Goal: Task Accomplishment & Management: Manage account settings

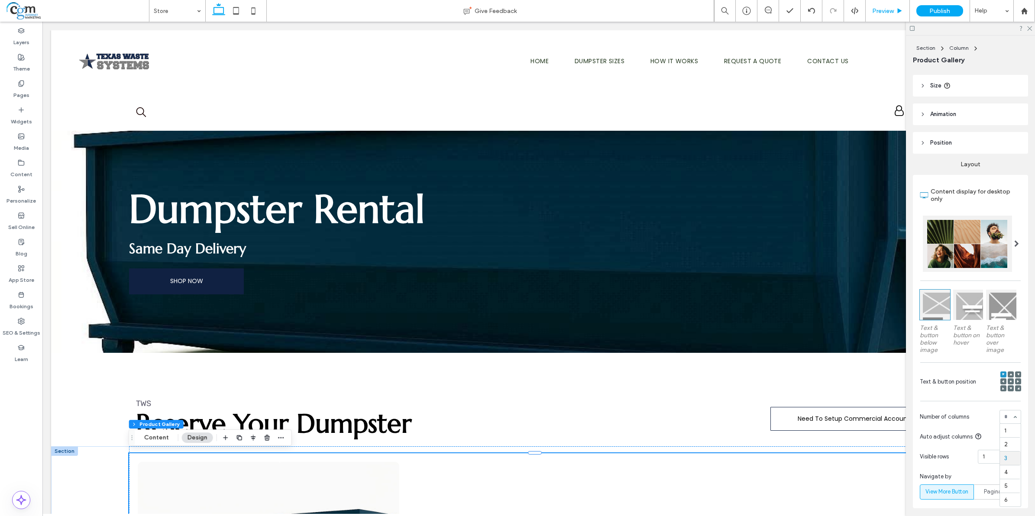
scroll to position [1, 0]
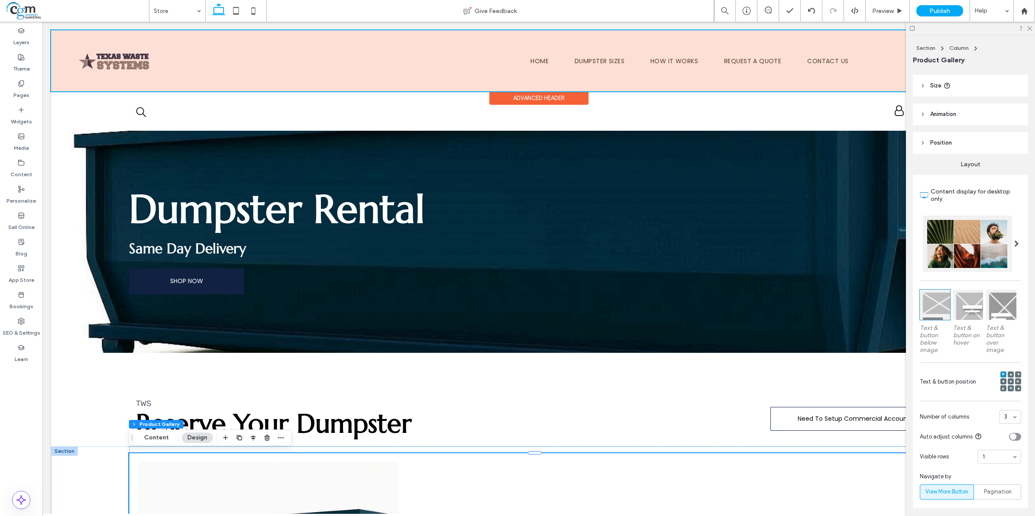
click at [118, 66] on div at bounding box center [538, 60] width 975 height 61
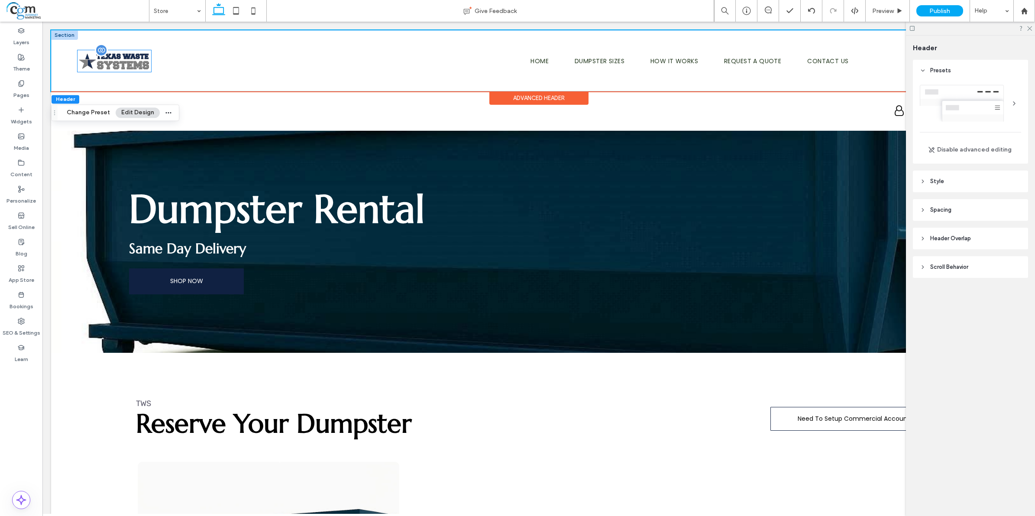
click at [133, 68] on img at bounding box center [115, 61] width 74 height 22
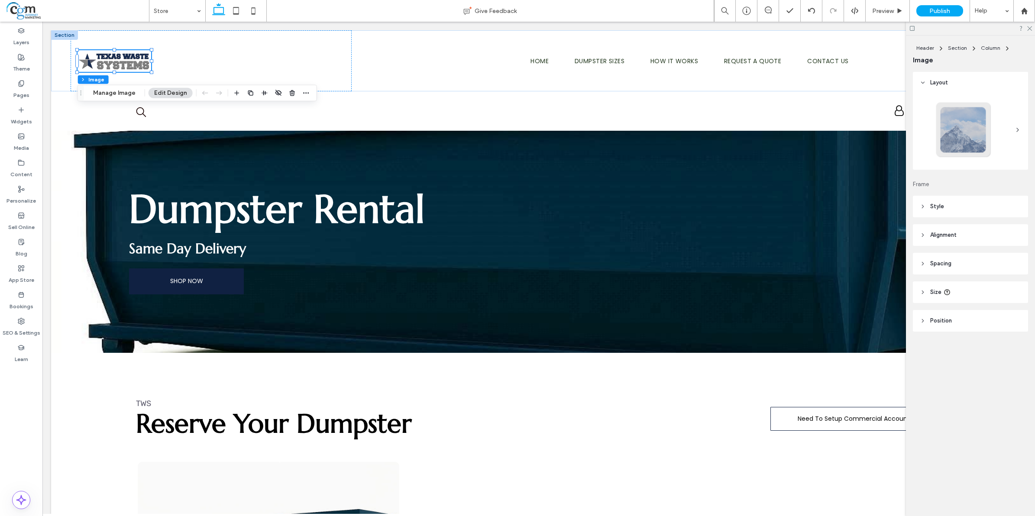
click at [980, 208] on header "Style" at bounding box center [970, 207] width 115 height 22
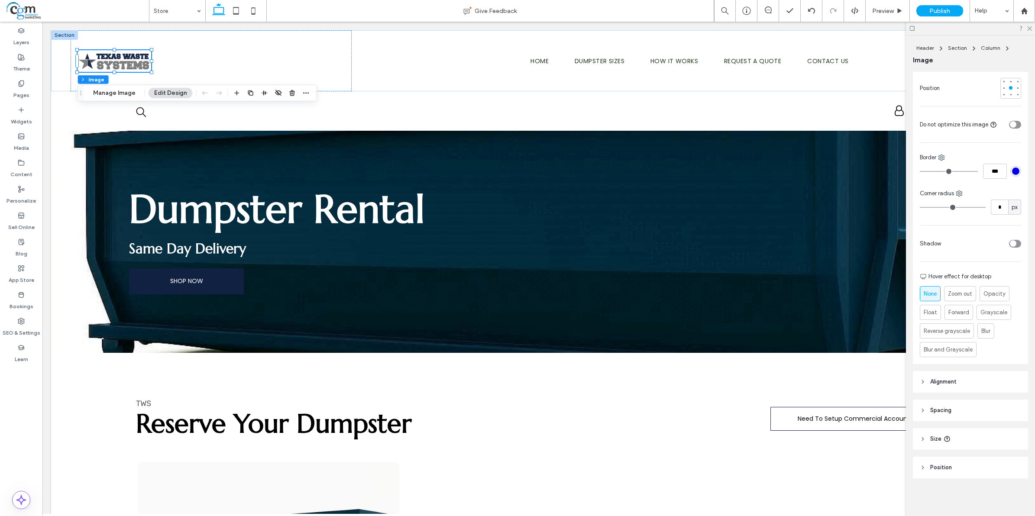
scroll to position [0, 0]
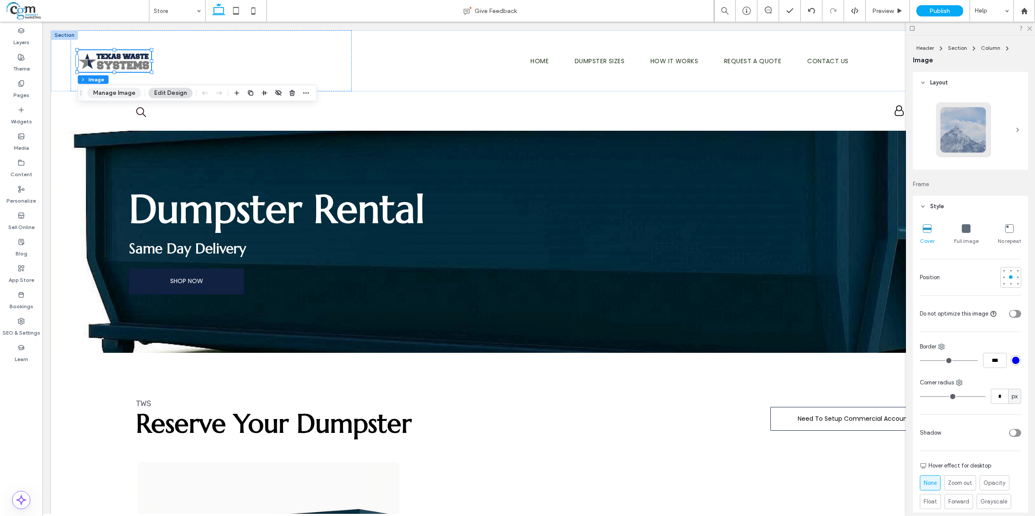
click at [118, 96] on button "Manage Image" at bounding box center [114, 93] width 54 height 10
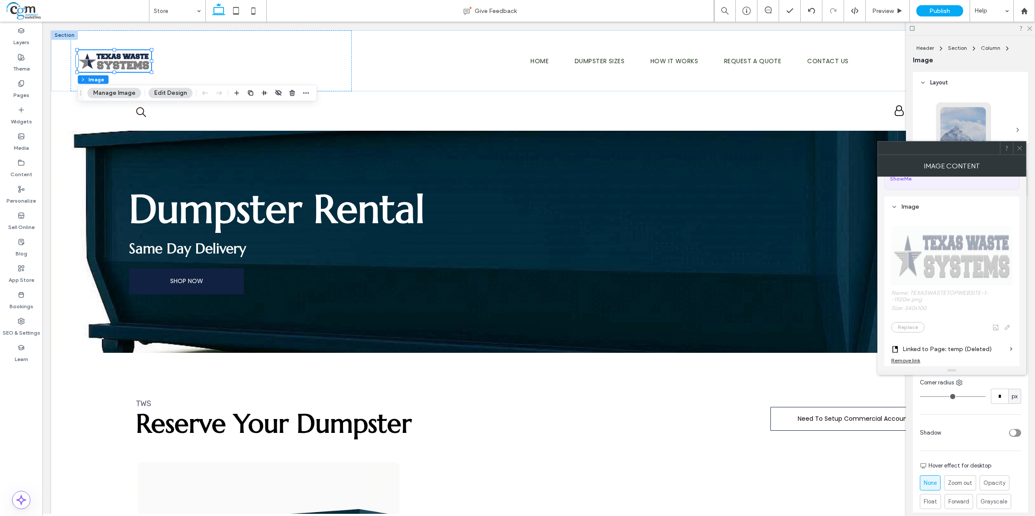
scroll to position [108, 0]
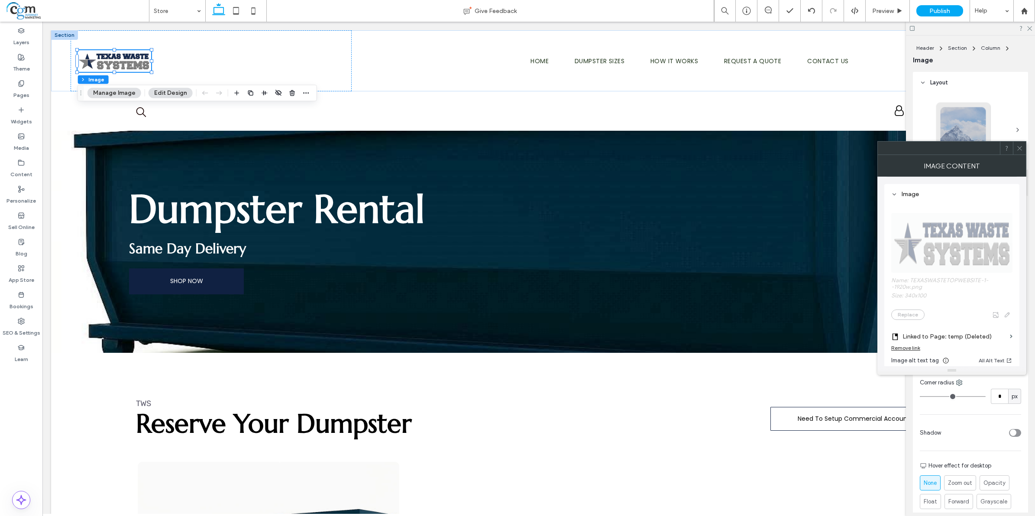
click at [1019, 156] on div "Image Content" at bounding box center [951, 166] width 149 height 22
click at [1019, 148] on icon at bounding box center [1019, 147] width 6 height 6
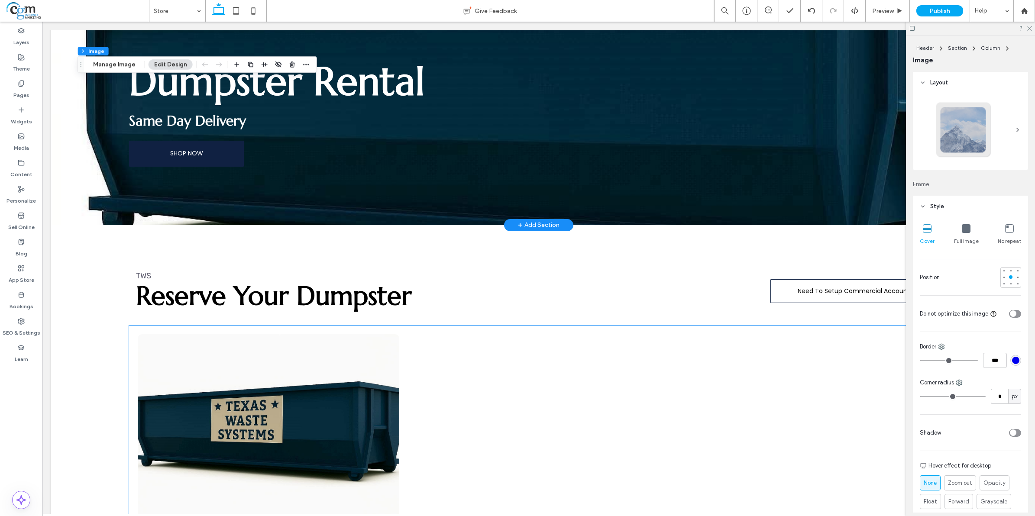
scroll to position [0, 0]
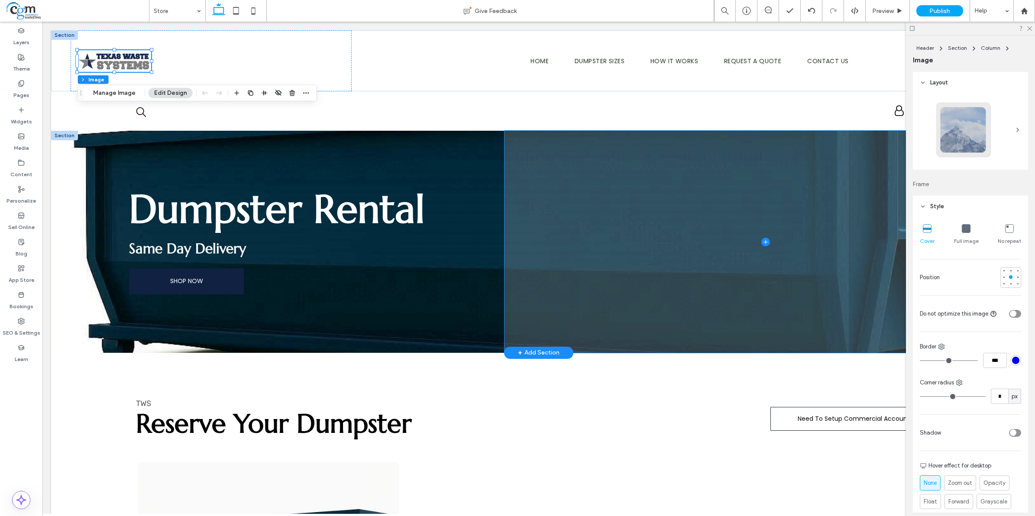
click at [682, 200] on span at bounding box center [766, 242] width 522 height 222
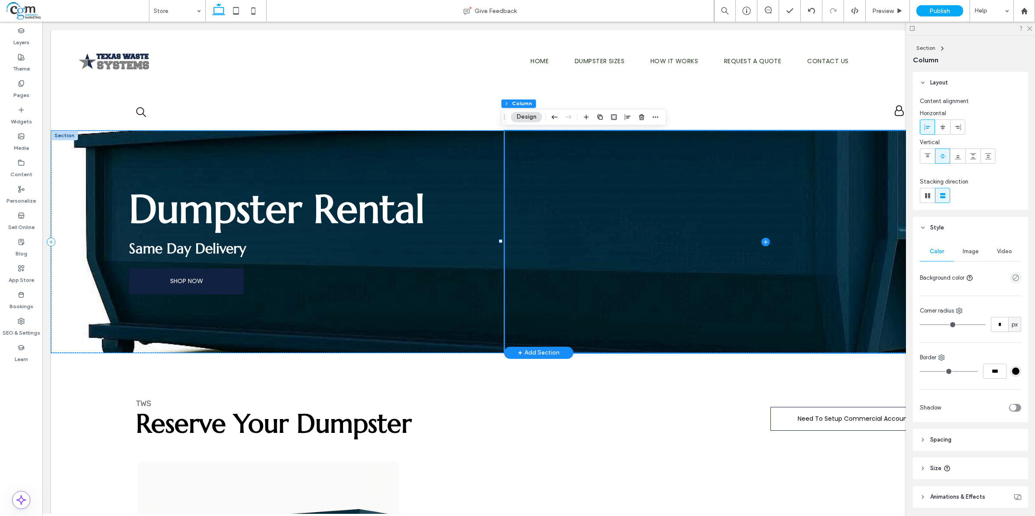
click at [278, 146] on div "Dumpster Rental Same Day Delivery SHOP NOW" at bounding box center [277, 242] width 453 height 222
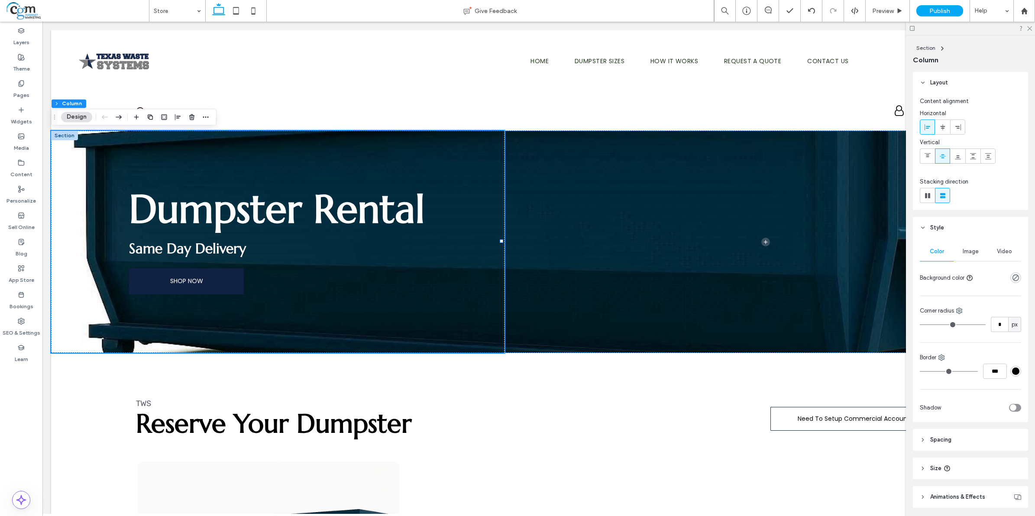
click at [974, 252] on span "Image" at bounding box center [971, 251] width 16 height 7
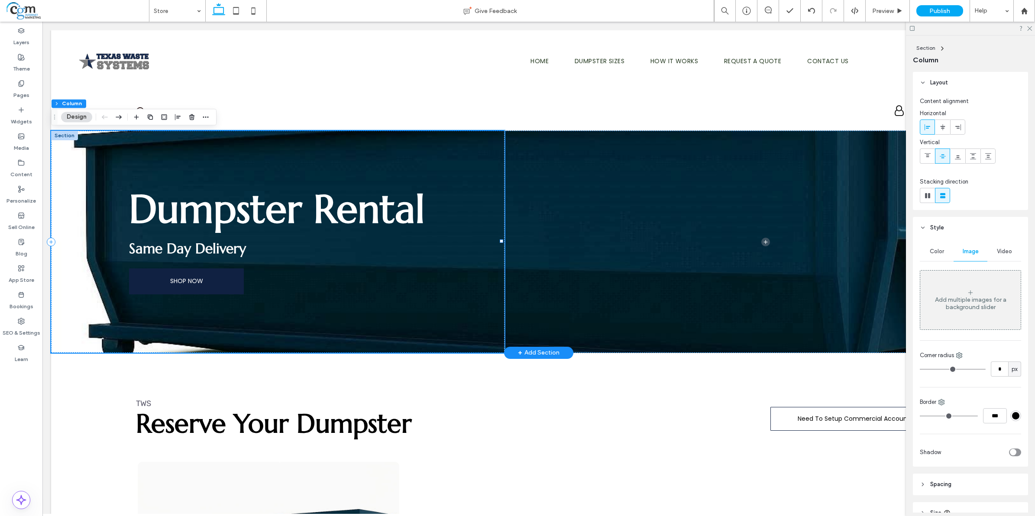
click at [69, 146] on div "Dumpster Rental Same Day Delivery SHOP NOW" at bounding box center [277, 242] width 453 height 222
click at [58, 136] on div at bounding box center [64, 136] width 27 height 10
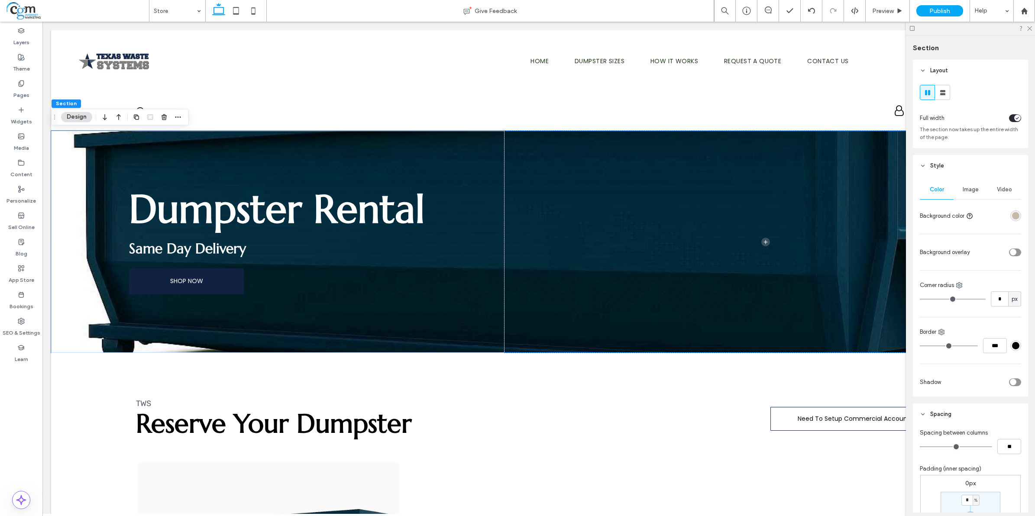
click at [970, 189] on span "Image" at bounding box center [971, 189] width 16 height 7
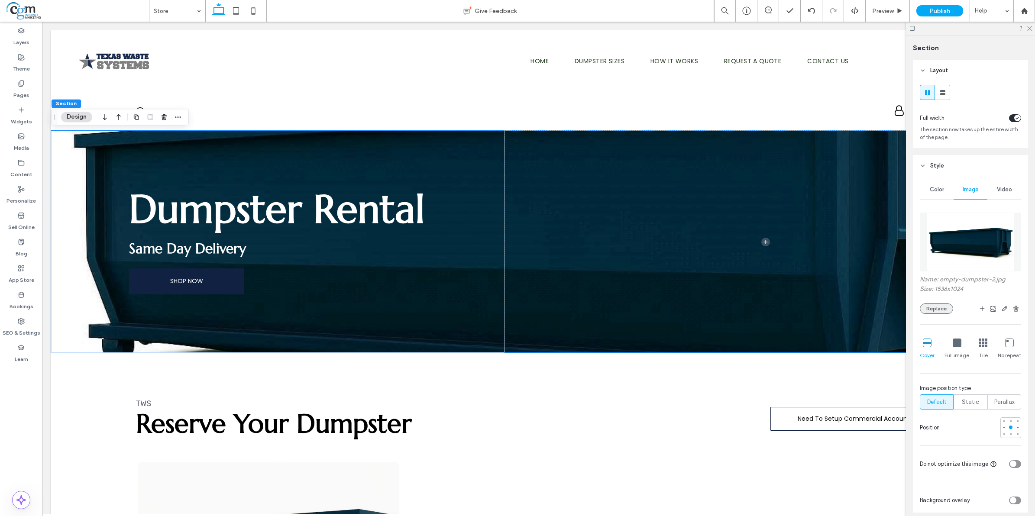
click at [938, 314] on button "Replace" at bounding box center [936, 309] width 33 height 10
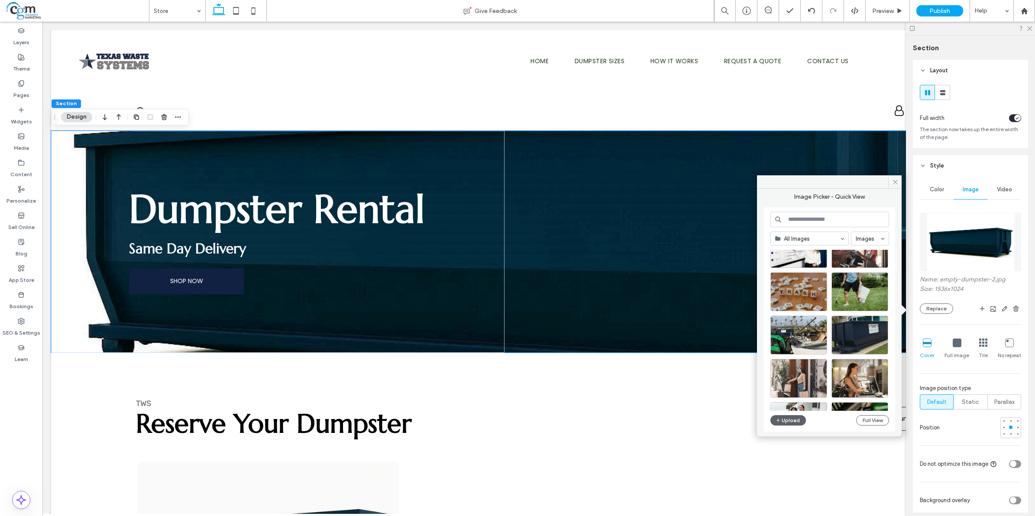
scroll to position [1270, 0]
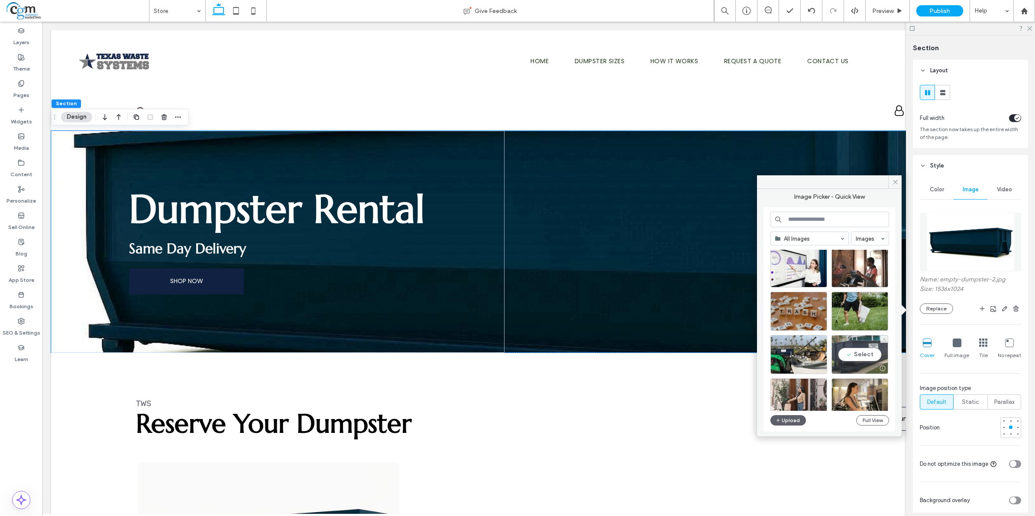
click at [852, 357] on div "Select" at bounding box center [859, 354] width 57 height 39
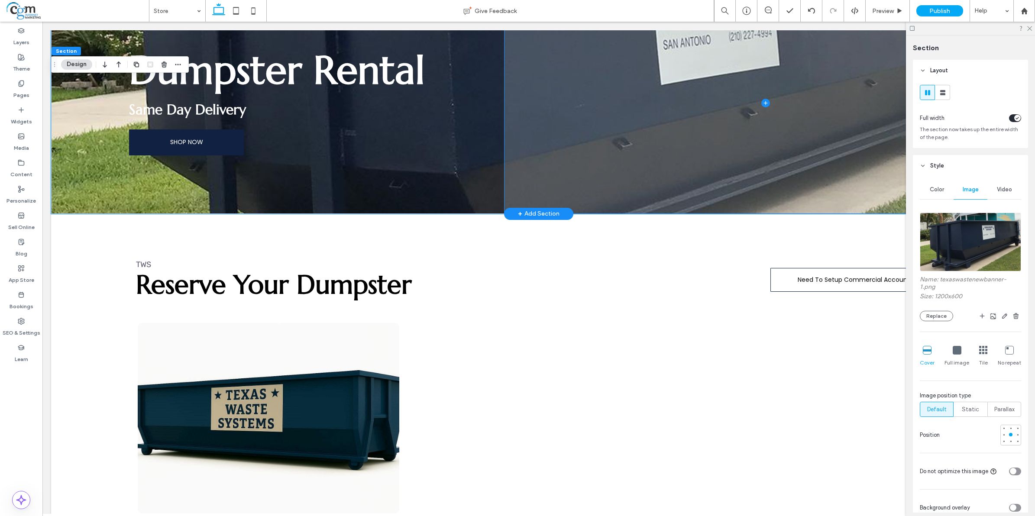
scroll to position [0, 0]
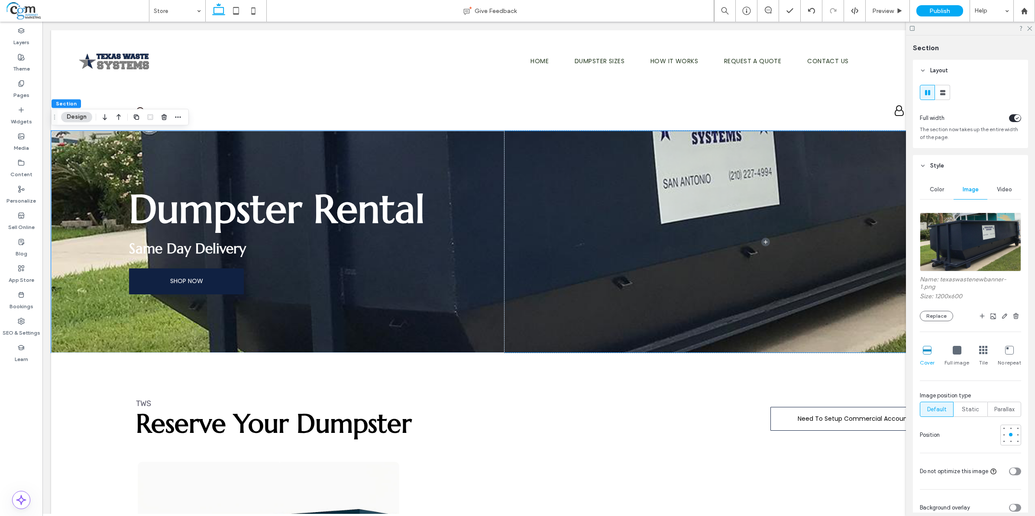
click at [938, 312] on div "Name: texaswastenewbanner-1.png Size: 1200x600 Replace" at bounding box center [970, 298] width 101 height 45
click at [940, 317] on button "Replace" at bounding box center [936, 316] width 33 height 10
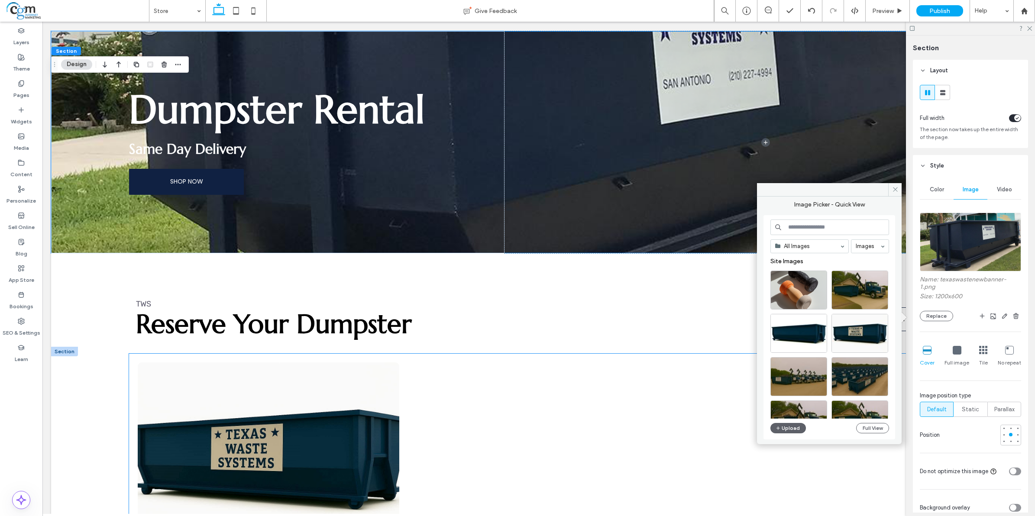
scroll to position [108, 0]
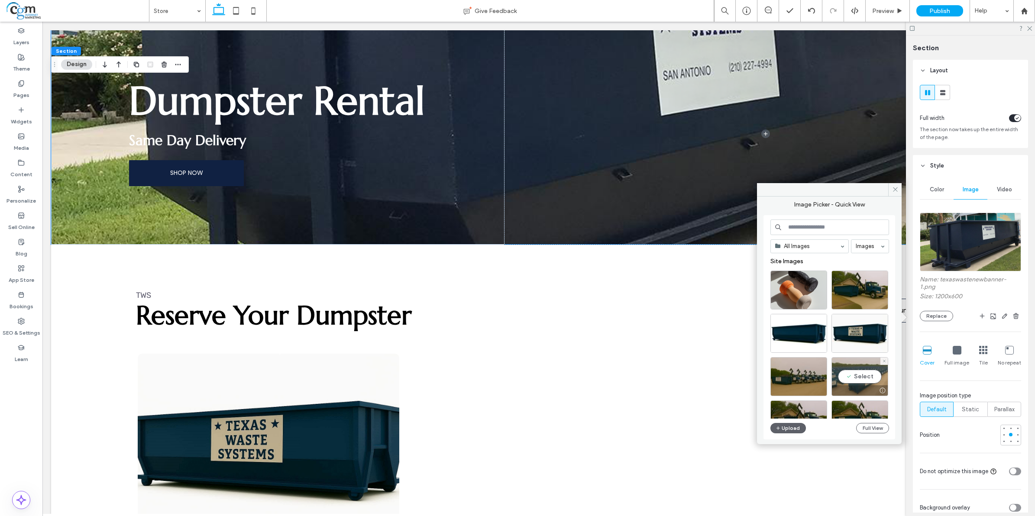
click at [876, 362] on div "Select" at bounding box center [859, 376] width 57 height 39
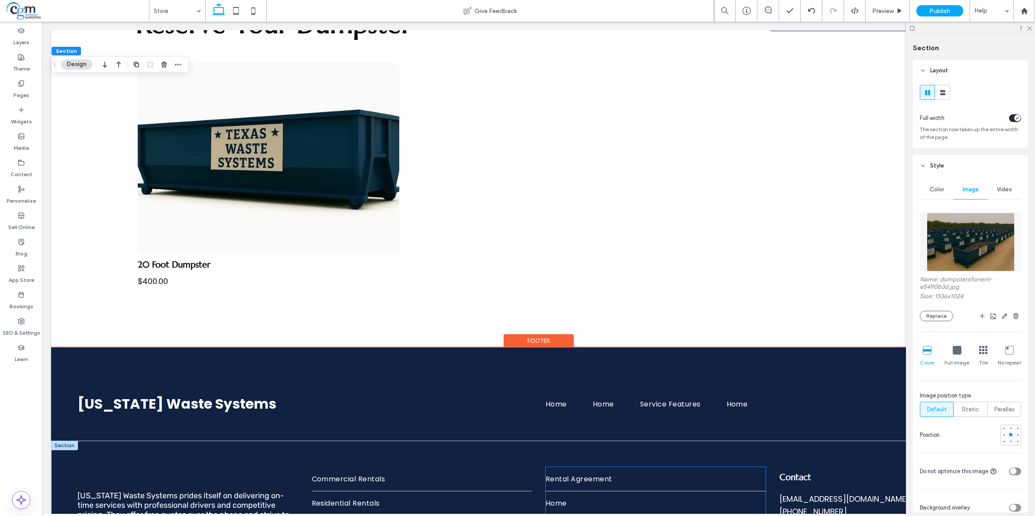
scroll to position [254, 0]
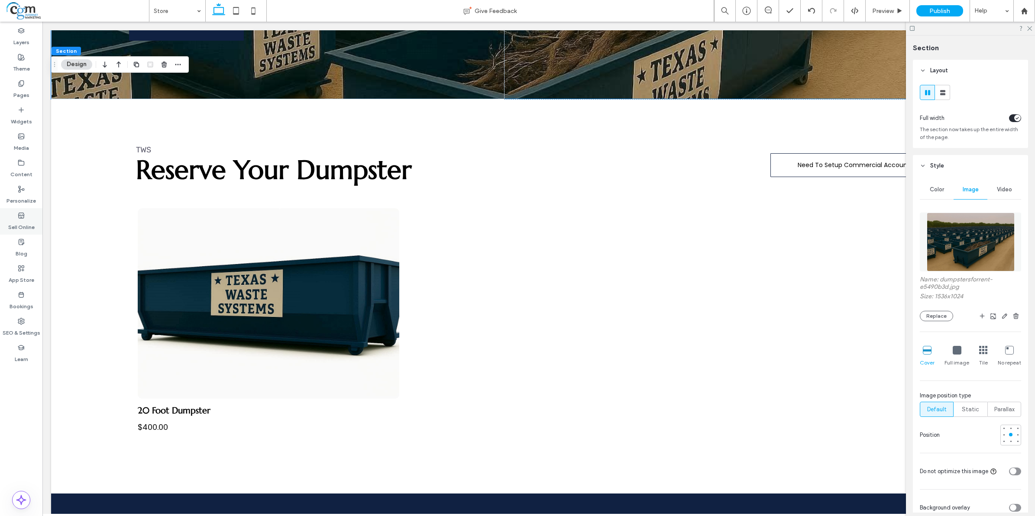
click at [20, 221] on label "Sell Online" at bounding box center [21, 225] width 26 height 12
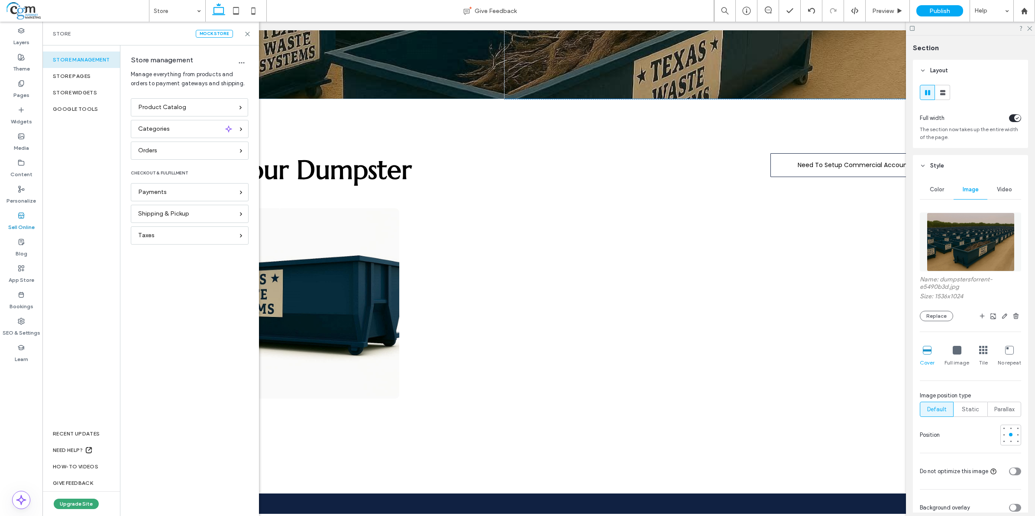
click at [65, 61] on div "Store management" at bounding box center [81, 60] width 78 height 16
click at [208, 107] on div "Product Catalog" at bounding box center [185, 108] width 95 height 10
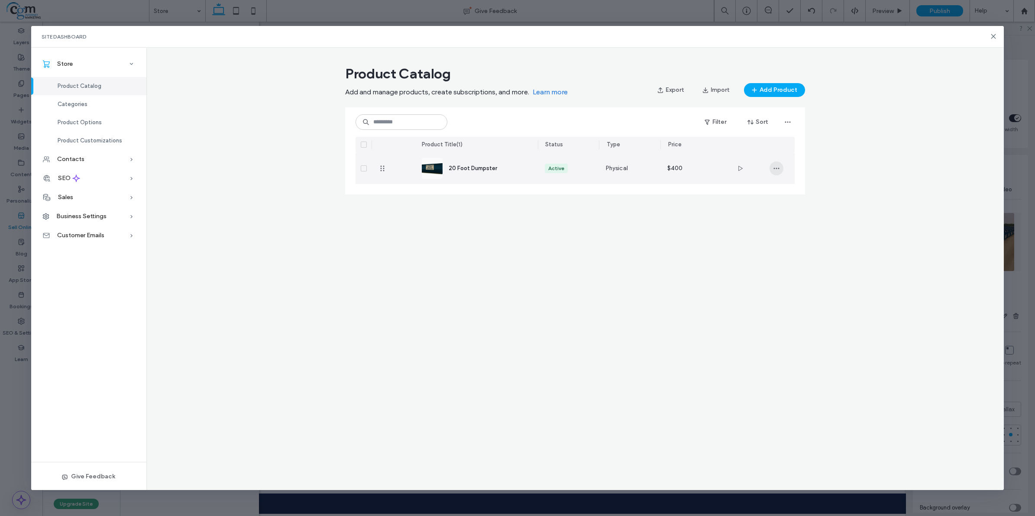
click at [776, 167] on icon "button" at bounding box center [776, 168] width 7 height 7
click at [805, 203] on span "Duplicate" at bounding box center [801, 207] width 26 height 9
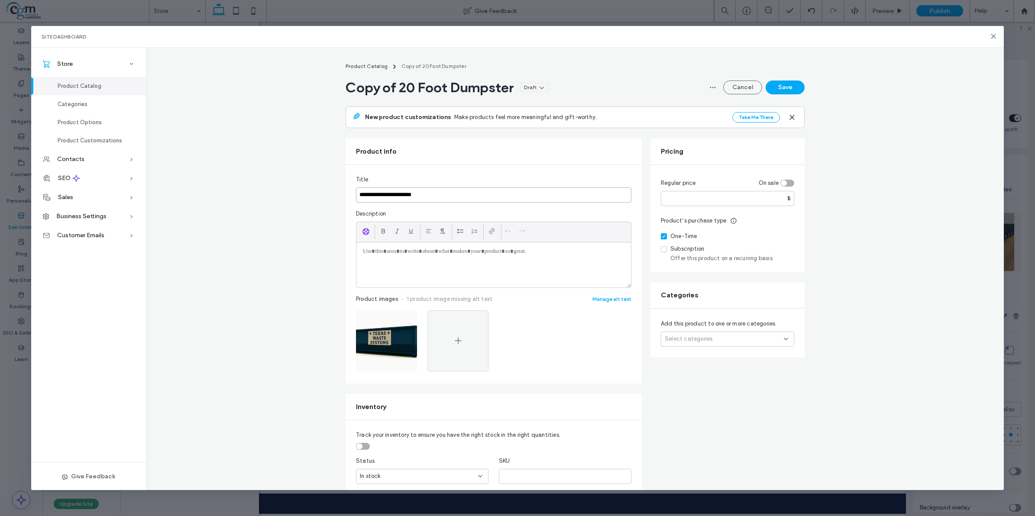
drag, startPoint x: 384, startPoint y: 193, endPoint x: 322, endPoint y: 184, distance: 63.0
type input "**********"
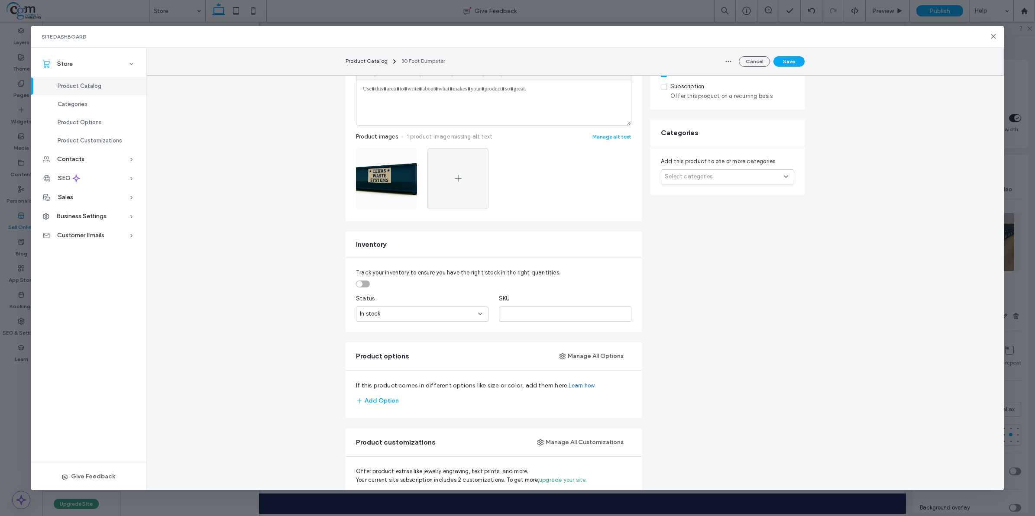
scroll to position [0, 0]
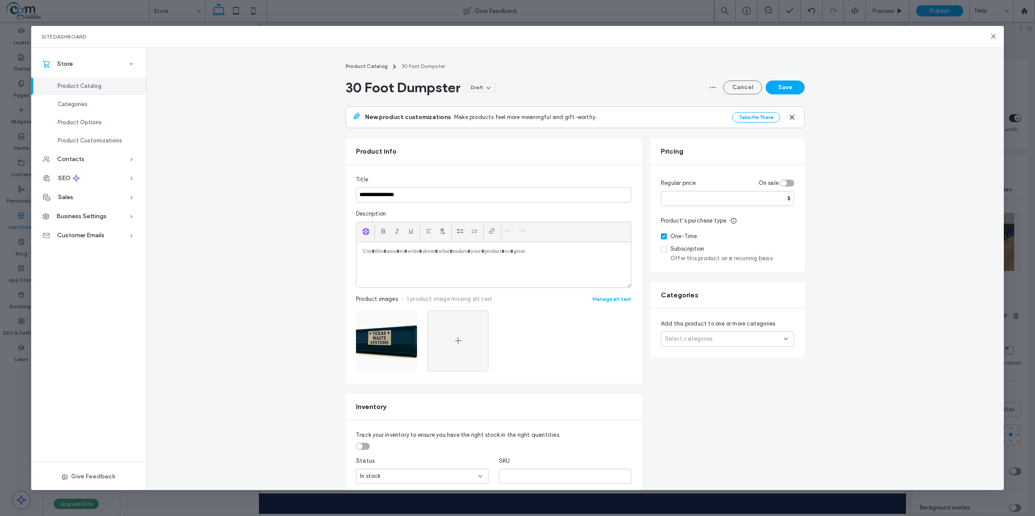
click at [793, 94] on section "Cancel Save" at bounding box center [755, 88] width 99 height 14
click at [782, 91] on button "Save" at bounding box center [785, 88] width 39 height 14
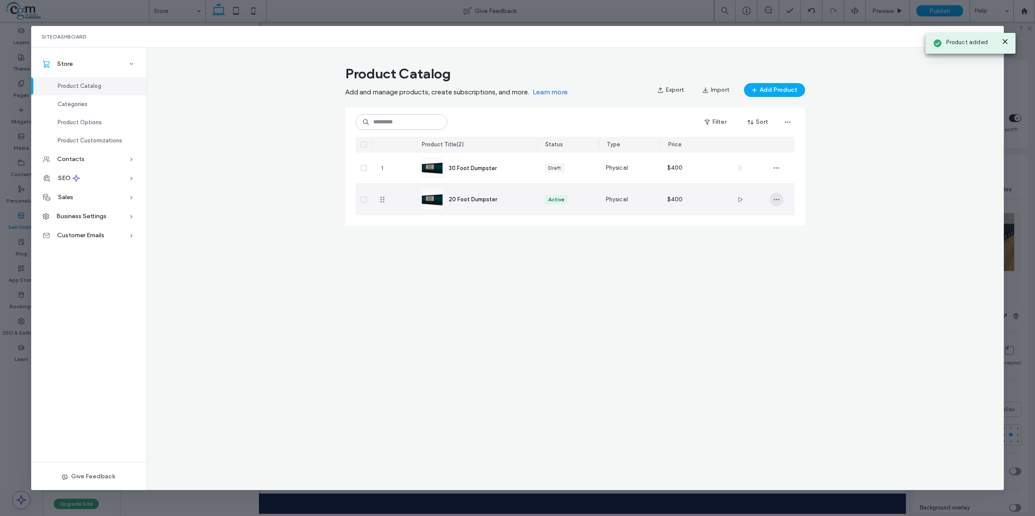
click at [780, 198] on span "button" at bounding box center [777, 200] width 14 height 14
click at [811, 237] on span "Duplicate" at bounding box center [801, 238] width 26 height 9
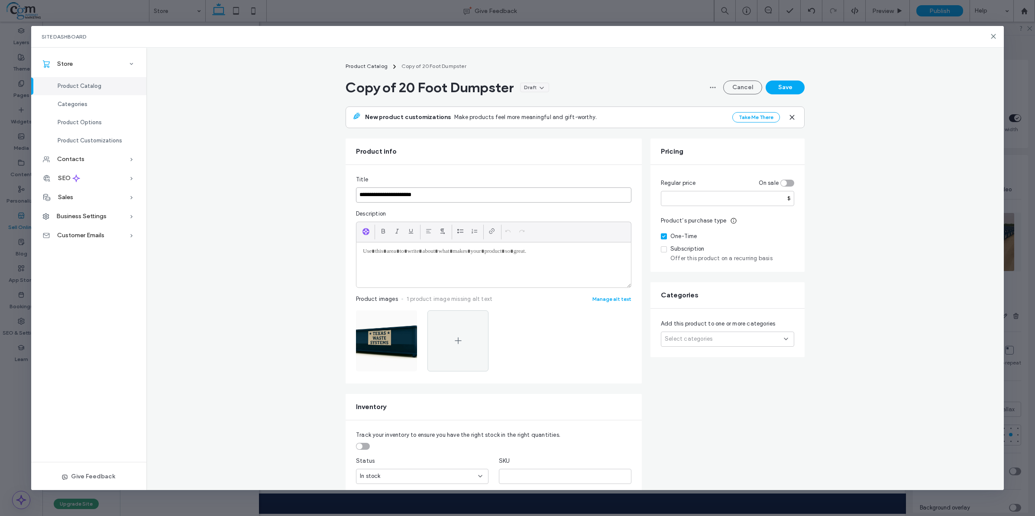
drag, startPoint x: 385, startPoint y: 191, endPoint x: 330, endPoint y: 181, distance: 55.9
type input "**********"
click at [782, 90] on button "Save" at bounding box center [785, 88] width 39 height 14
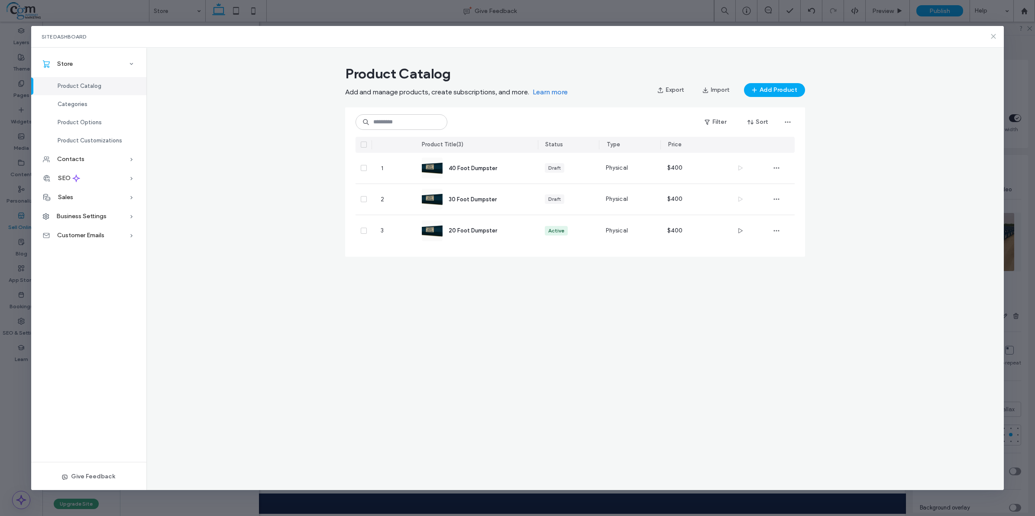
click at [994, 35] on icon at bounding box center [993, 36] width 7 height 7
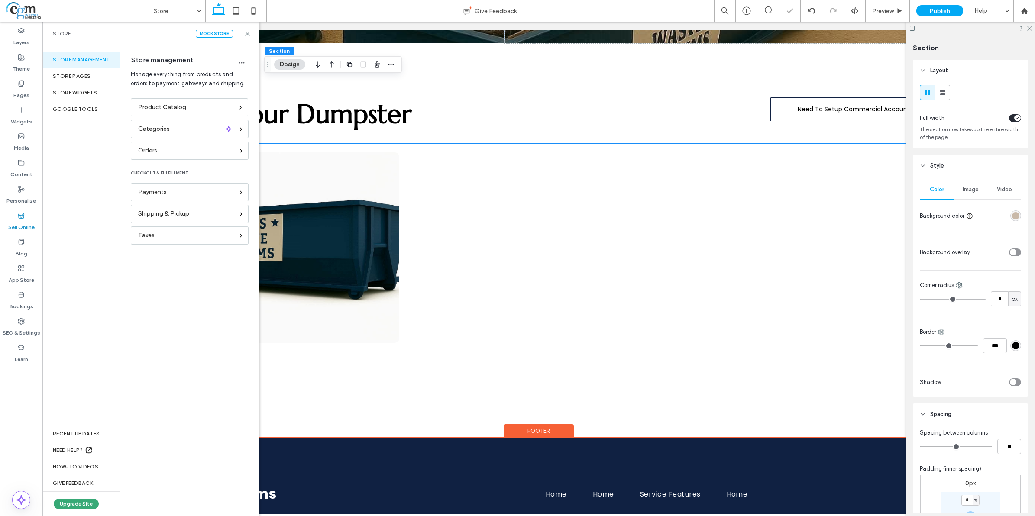
scroll to position [541, 0]
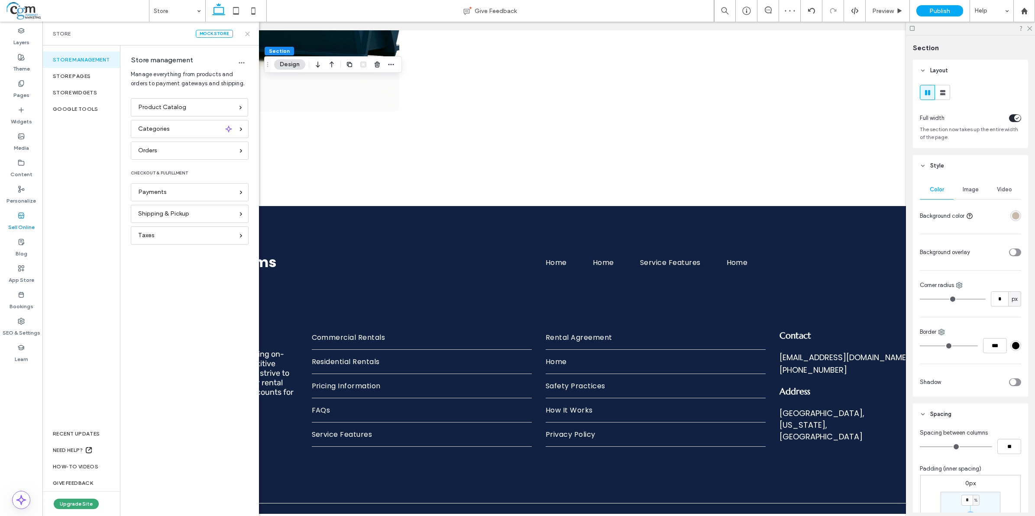
click at [245, 32] on icon at bounding box center [247, 34] width 6 height 6
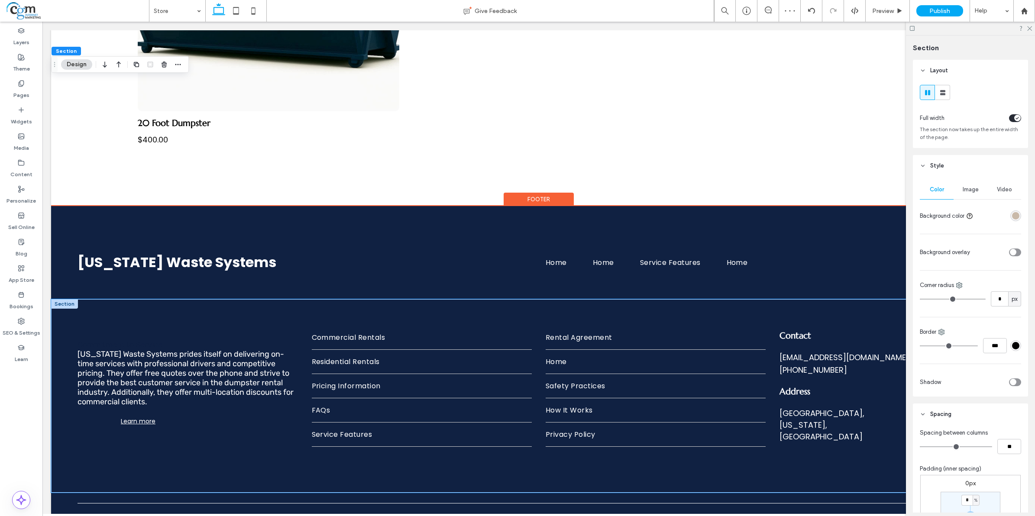
scroll to position [271, 0]
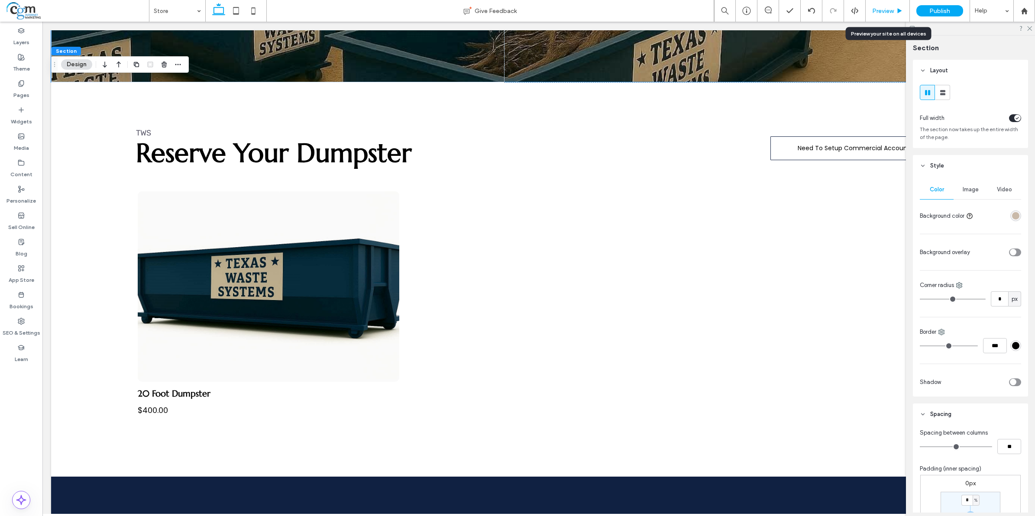
click at [886, 8] on span "Preview" at bounding box center [883, 10] width 22 height 7
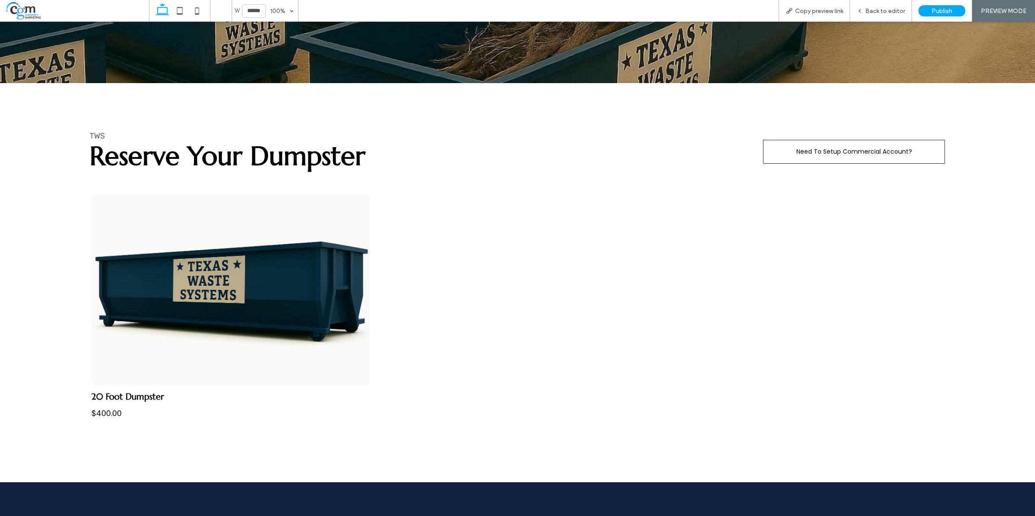
scroll to position [268, 0]
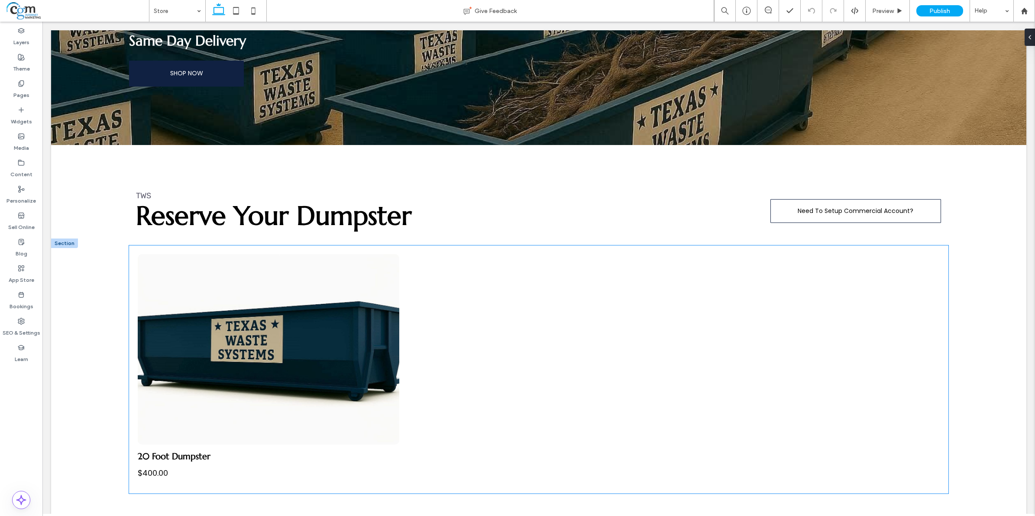
click at [267, 320] on link at bounding box center [269, 349] width 262 height 191
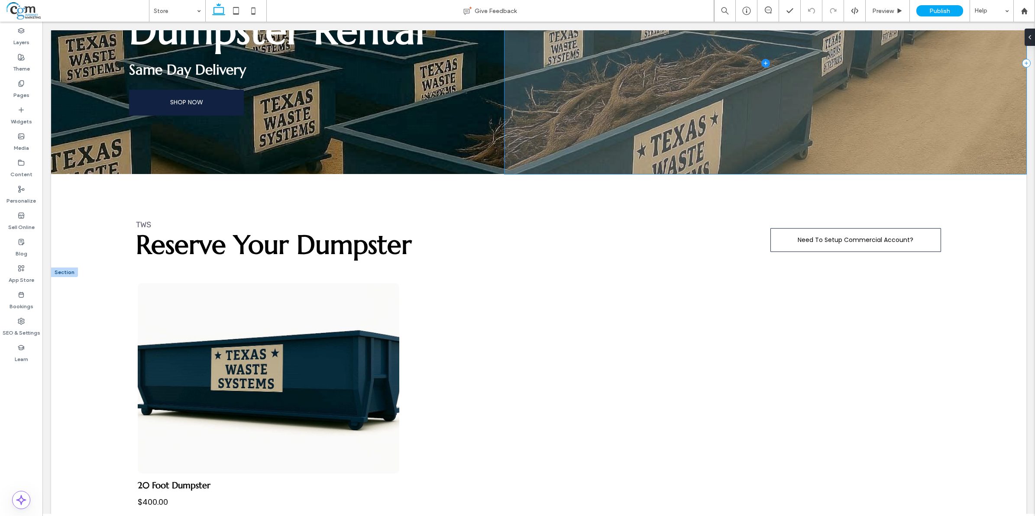
scroll to position [208, 0]
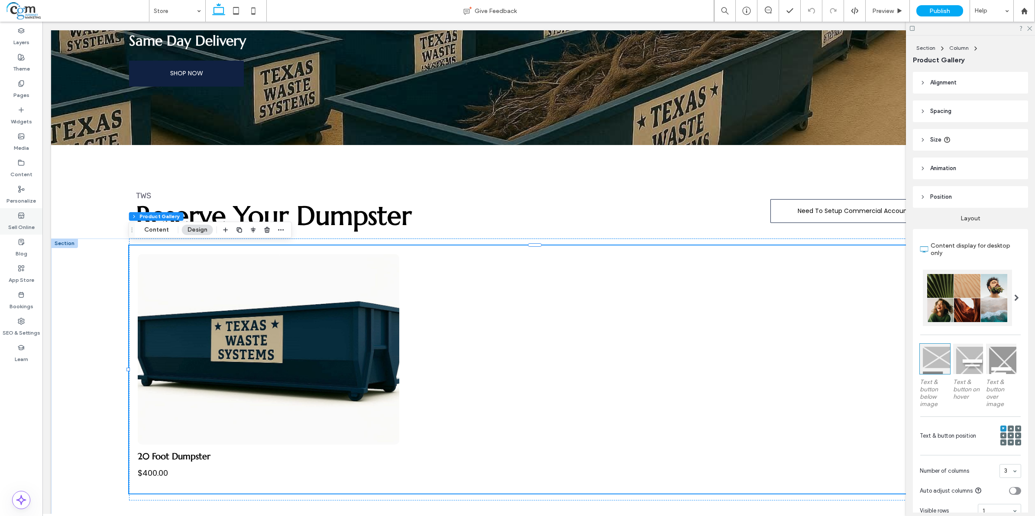
click at [24, 220] on label "Sell Online" at bounding box center [21, 225] width 26 height 12
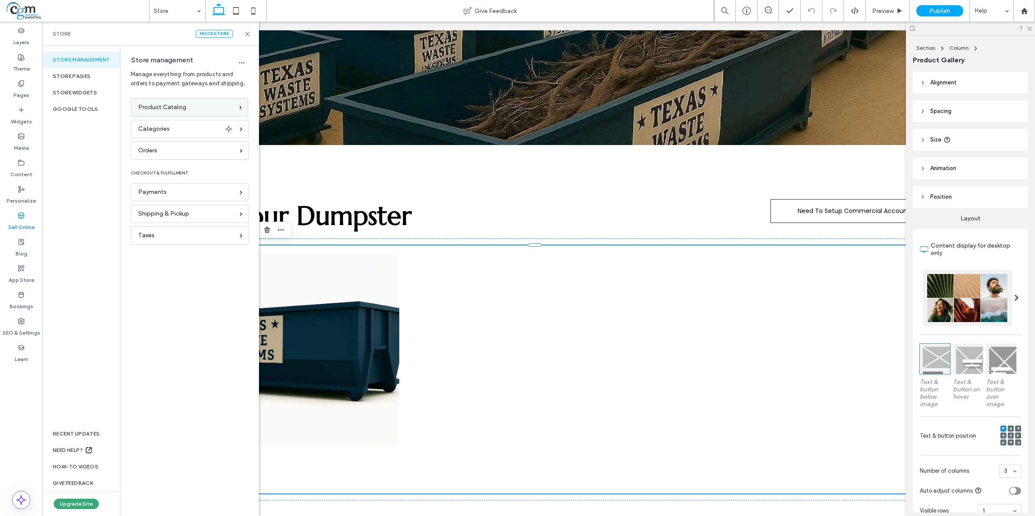
click at [167, 110] on span "Product Catalog" at bounding box center [162, 108] width 48 height 10
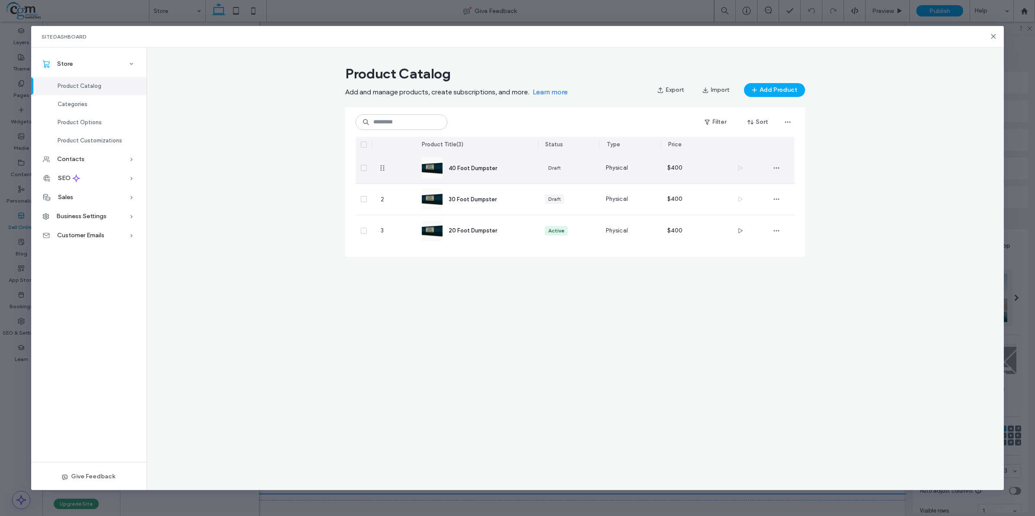
click at [362, 168] on icon at bounding box center [363, 168] width 3 height 3
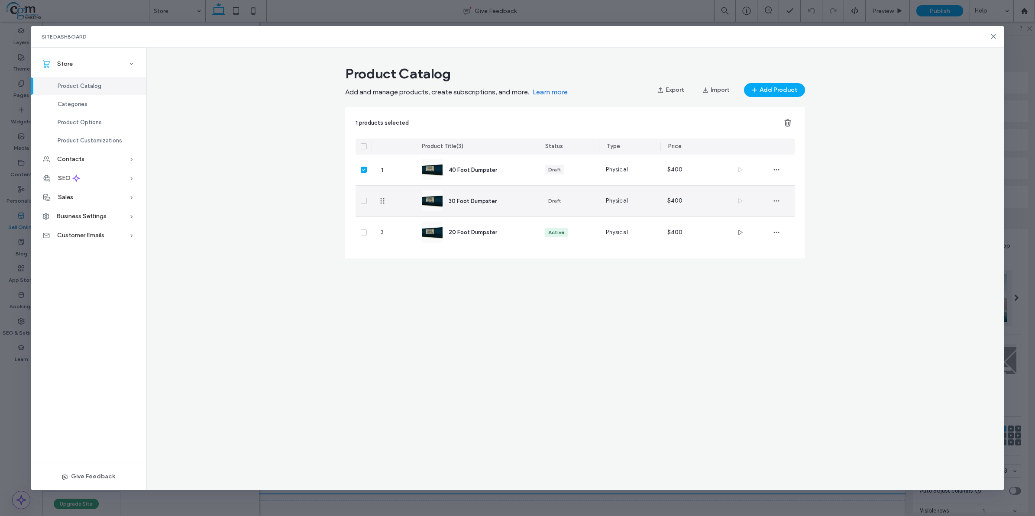
click at [362, 200] on icon at bounding box center [363, 201] width 3 height 3
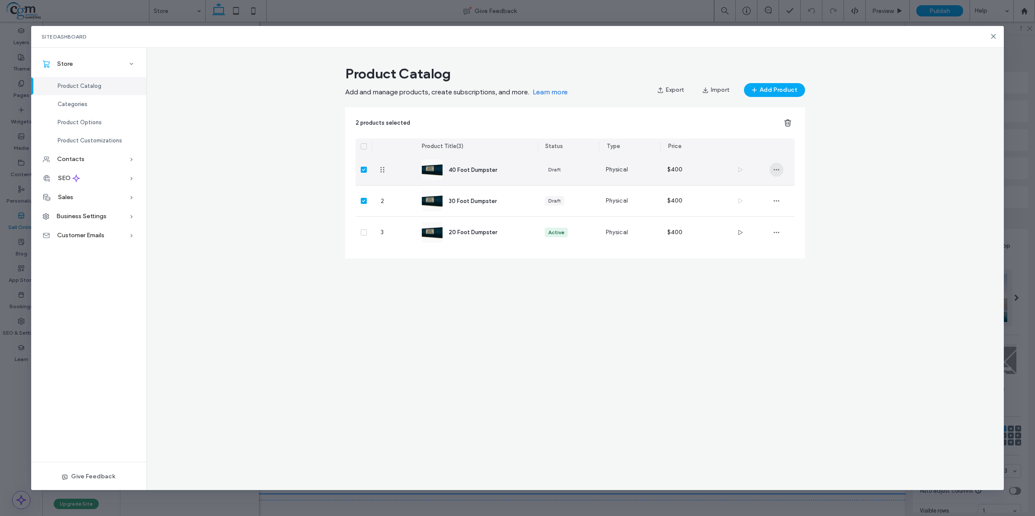
click at [771, 164] on span "button" at bounding box center [777, 170] width 14 height 14
click at [366, 167] on span at bounding box center [364, 170] width 6 height 6
click at [470, 167] on span "40 Foot Dumpster" at bounding box center [473, 170] width 49 height 6
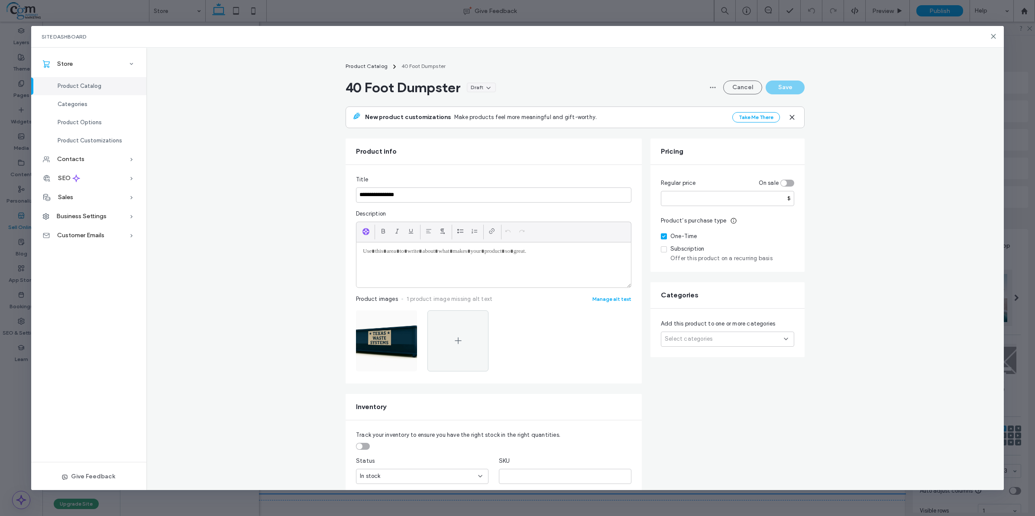
click at [787, 87] on section "Cancel Save" at bounding box center [755, 88] width 99 height 14
click at [789, 118] on icon "button" at bounding box center [792, 117] width 7 height 7
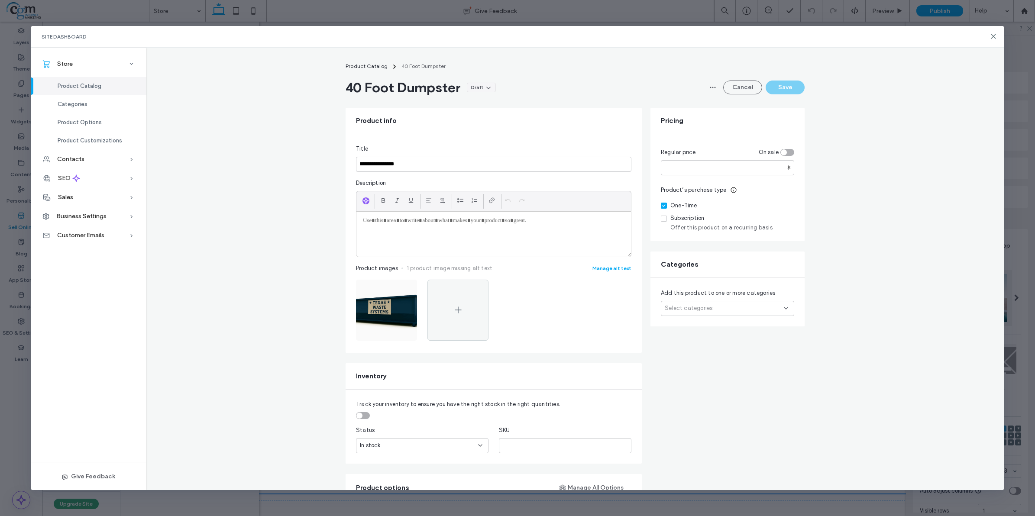
click at [776, 314] on div "Select categories" at bounding box center [727, 308] width 133 height 15
click at [668, 332] on icon at bounding box center [667, 333] width 3 height 3
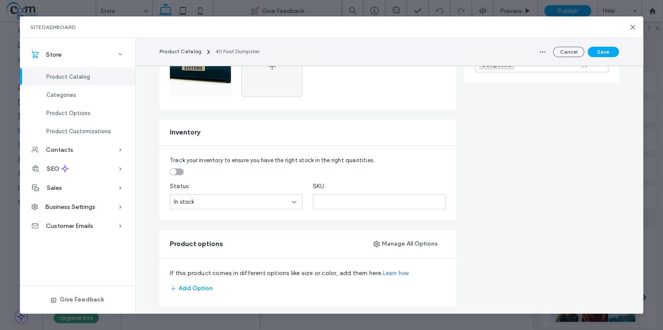
scroll to position [221, 0]
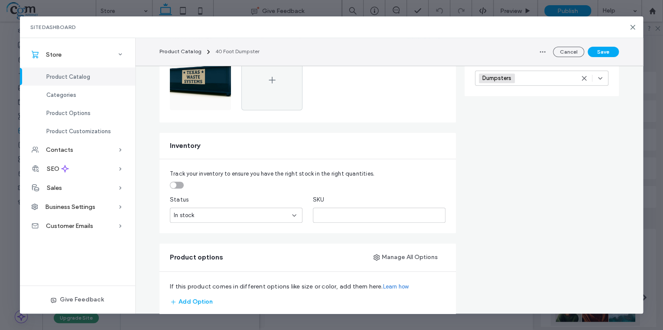
click at [292, 217] on icon at bounding box center [294, 215] width 7 height 7
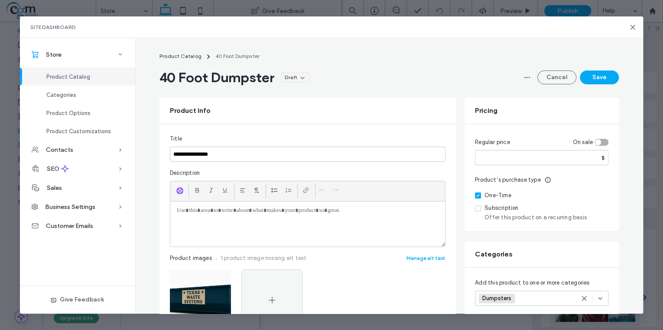
scroll to position [0, 0]
drag, startPoint x: 478, startPoint y: 159, endPoint x: 472, endPoint y: 159, distance: 6.1
click at [475, 159] on input "***" at bounding box center [541, 158] width 133 height 15
type input "***"
click at [589, 76] on button "Save" at bounding box center [598, 78] width 39 height 14
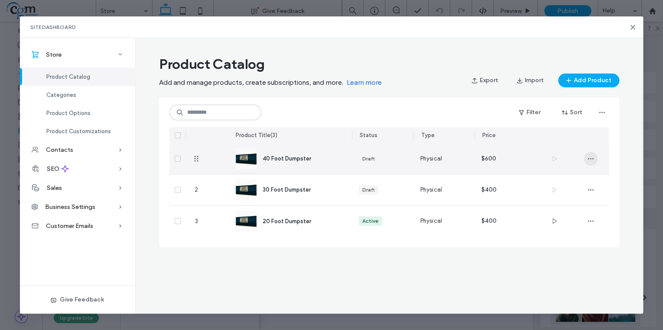
click at [587, 156] on icon "button" at bounding box center [590, 158] width 7 height 7
click at [553, 158] on div at bounding box center [554, 158] width 36 height 31
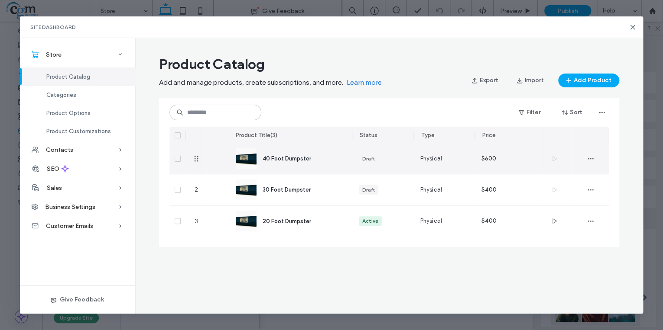
drag, startPoint x: 553, startPoint y: 158, endPoint x: 551, endPoint y: 191, distance: 33.0
click at [551, 191] on div at bounding box center [554, 190] width 36 height 31
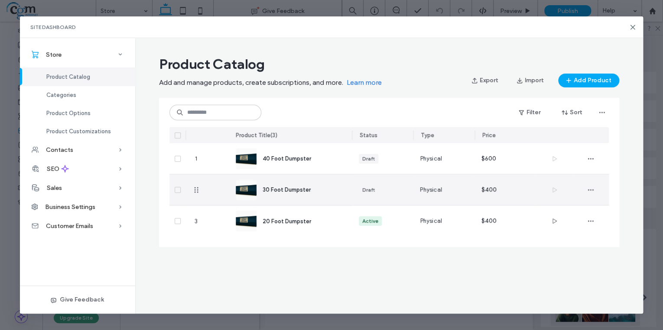
click at [175, 192] on span at bounding box center [178, 190] width 6 height 6
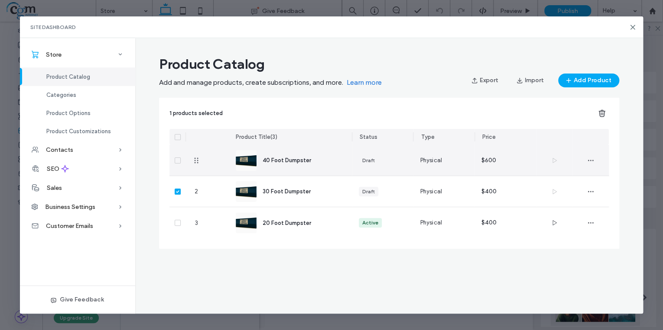
click at [175, 158] on span at bounding box center [178, 161] width 6 height 6
click at [303, 161] on span "40 Foot Dumpster" at bounding box center [286, 160] width 49 height 6
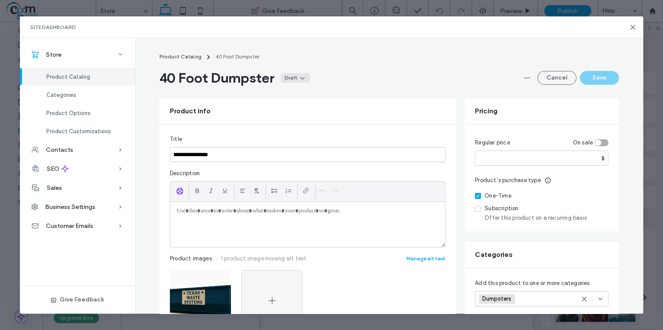
click at [300, 78] on icon at bounding box center [302, 77] width 7 height 7
click at [285, 99] on div "Active" at bounding box center [271, 98] width 77 height 16
click at [591, 80] on button "Save" at bounding box center [598, 78] width 39 height 14
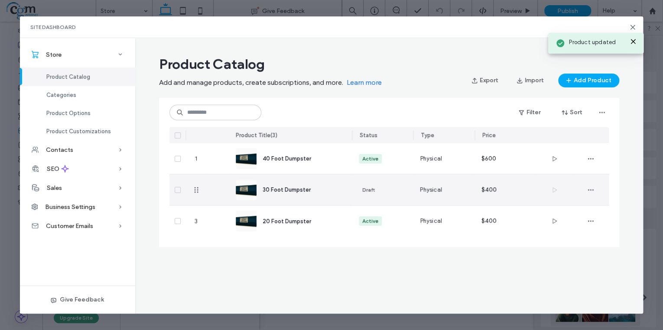
click at [365, 191] on div "Draft" at bounding box center [368, 190] width 13 height 8
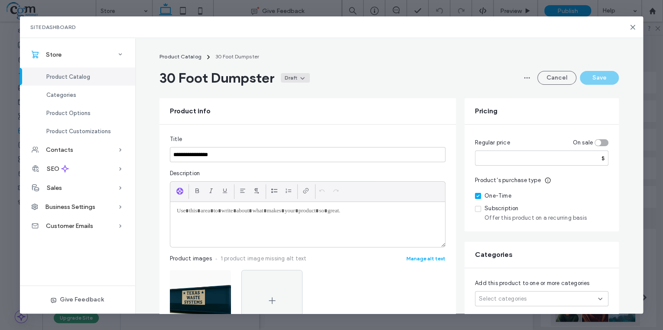
click at [302, 80] on icon at bounding box center [302, 77] width 7 height 7
click at [298, 94] on div "Active" at bounding box center [269, 98] width 77 height 16
click at [592, 76] on button "Save" at bounding box center [598, 78] width 39 height 14
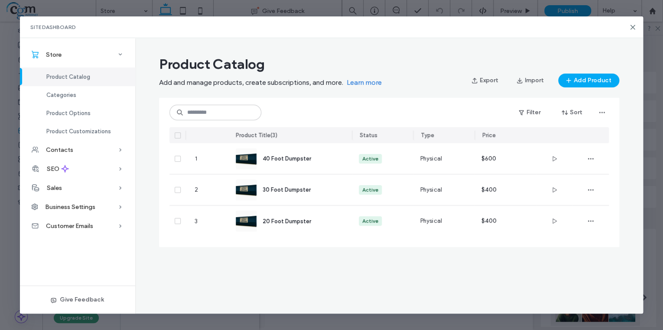
click at [633, 42] on div "Product Catalog Add and manage products, create subscriptions, and more. Learn …" at bounding box center [389, 176] width 508 height 276
click at [633, 28] on use at bounding box center [632, 27] width 4 height 4
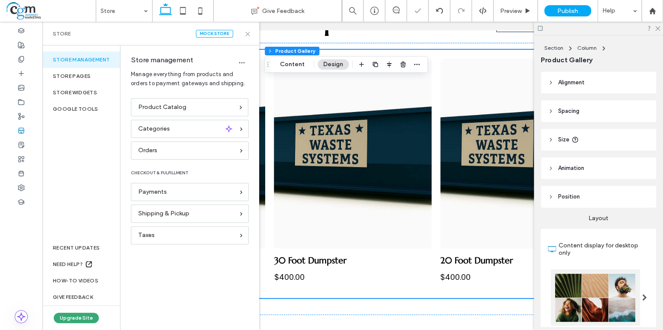
scroll to position [369, 0]
click at [244, 34] on icon at bounding box center [247, 34] width 6 height 6
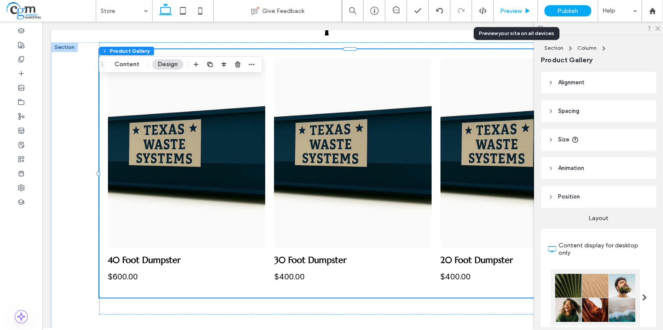
drag, startPoint x: 479, startPoint y: 204, endPoint x: 512, endPoint y: 10, distance: 196.5
click at [512, 10] on span "Preview" at bounding box center [511, 10] width 22 height 7
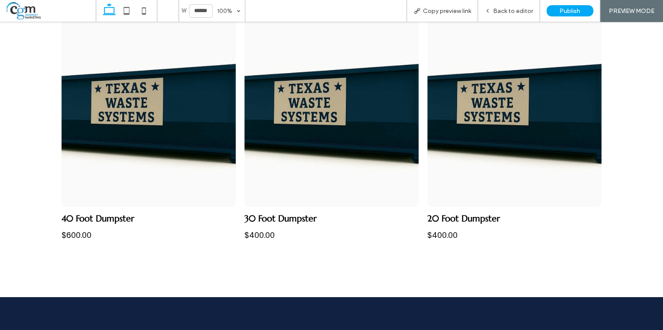
scroll to position [441, 0]
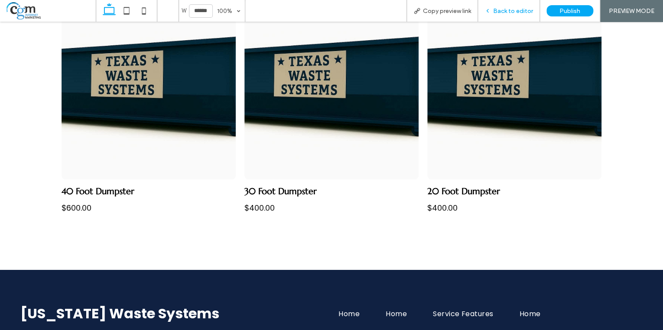
click at [527, 15] on div "Back to editor" at bounding box center [509, 11] width 62 height 22
click at [497, 13] on span "Back to editor" at bounding box center [513, 10] width 40 height 7
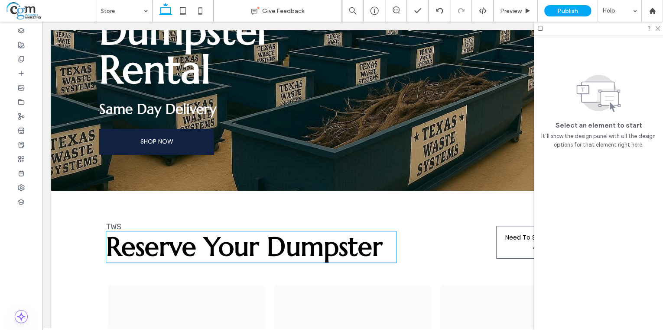
scroll to position [126, 0]
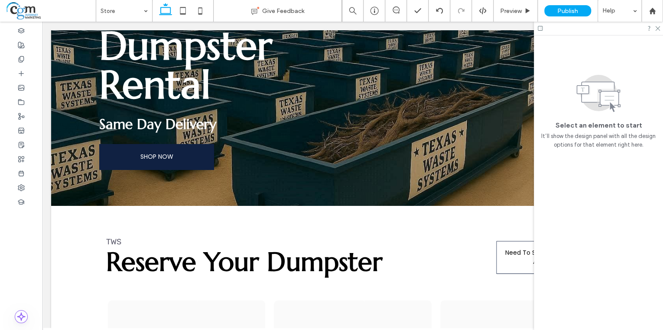
click at [655, 31] on div at bounding box center [598, 28] width 129 height 13
click at [658, 29] on use at bounding box center [657, 28] width 5 height 5
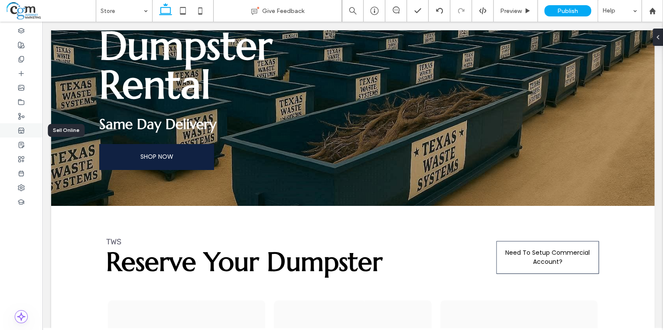
click at [19, 132] on icon at bounding box center [21, 130] width 7 height 7
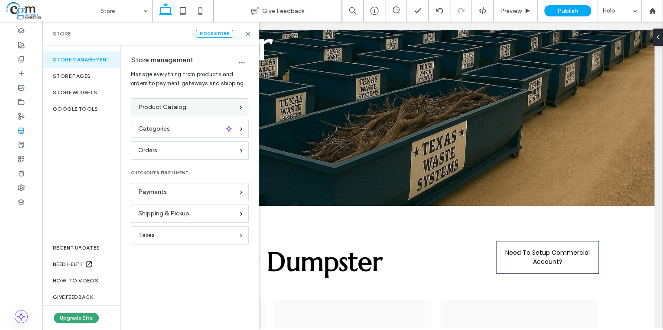
click at [177, 106] on span "Product Catalog" at bounding box center [162, 108] width 48 height 10
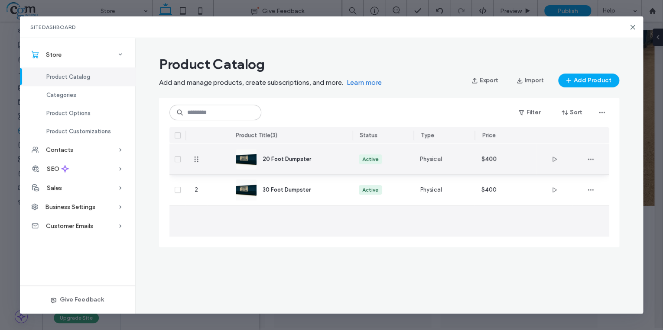
drag, startPoint x: 196, startPoint y: 222, endPoint x: 191, endPoint y: 150, distance: 72.1
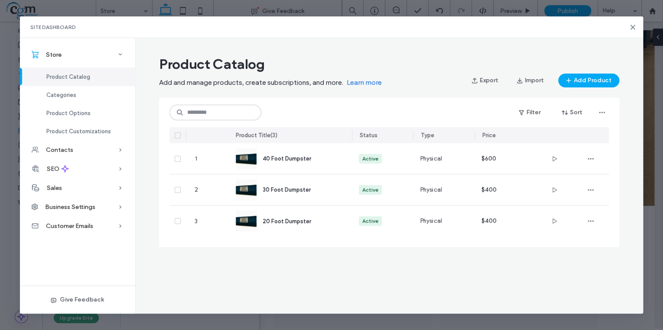
click at [229, 260] on div "Product Catalog Add and manage products, create subscriptions, and more. Learn …" at bounding box center [389, 176] width 508 height 276
click at [216, 274] on div "Product Catalog Add and manage products, create subscriptions, and more. Learn …" at bounding box center [389, 176] width 508 height 276
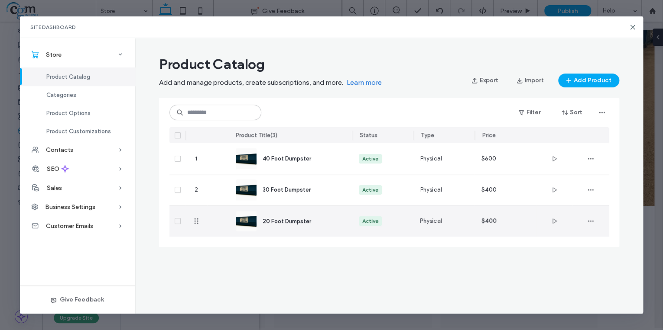
click at [218, 226] on div at bounding box center [218, 221] width 22 height 31
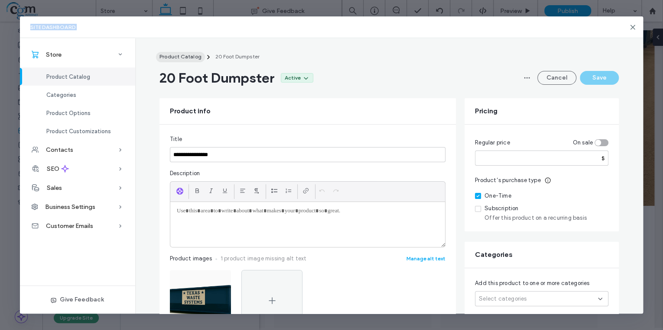
click at [187, 57] on span "Product Catalog" at bounding box center [180, 56] width 42 height 6
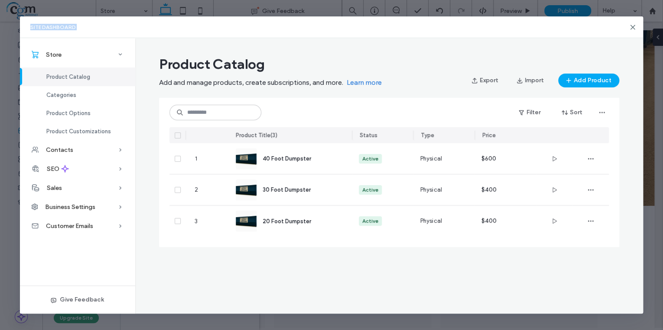
click at [211, 257] on div "Product Catalog Add and manage products, create subscriptions, and more. Learn …" at bounding box center [389, 155] width 508 height 206
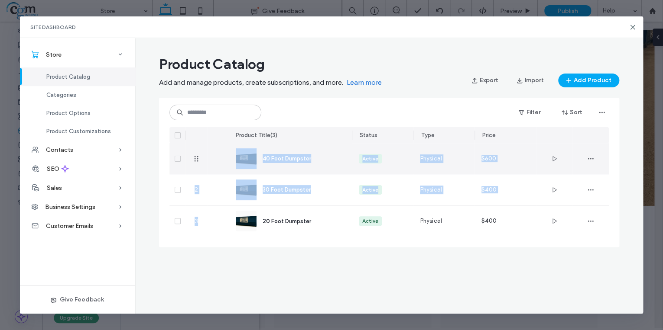
drag, startPoint x: 217, startPoint y: 218, endPoint x: 217, endPoint y: 163, distance: 55.0
click at [217, 163] on section "40 Foot Dumpster Active Physical $600 2 30 Foot Dumpster Active Physical $400 3…" at bounding box center [388, 190] width 439 height 94
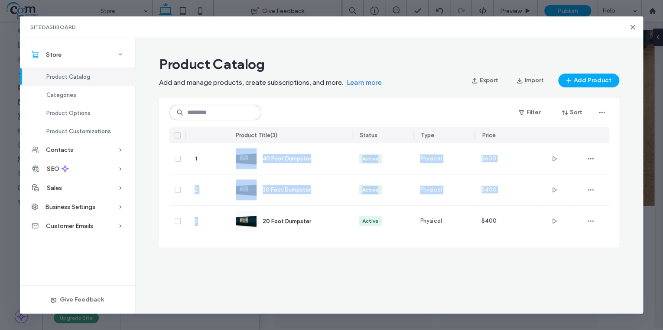
drag, startPoint x: 209, startPoint y: 262, endPoint x: 205, endPoint y: 255, distance: 8.2
click at [210, 262] on div "Product Catalog Add and manage products, create subscriptions, and more. Learn …" at bounding box center [389, 176] width 508 height 276
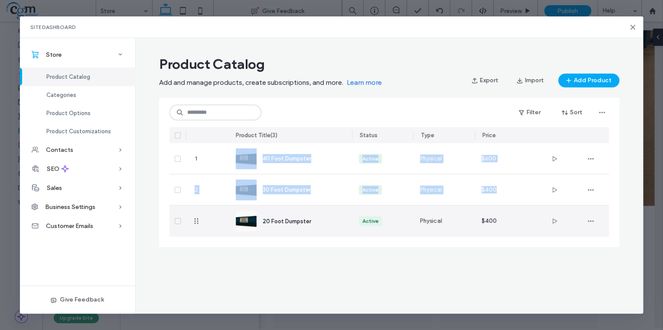
click at [175, 222] on span at bounding box center [178, 221] width 6 height 6
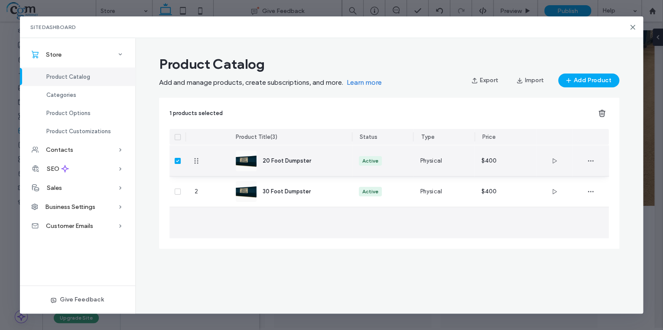
drag, startPoint x: 197, startPoint y: 223, endPoint x: 194, endPoint y: 156, distance: 67.6
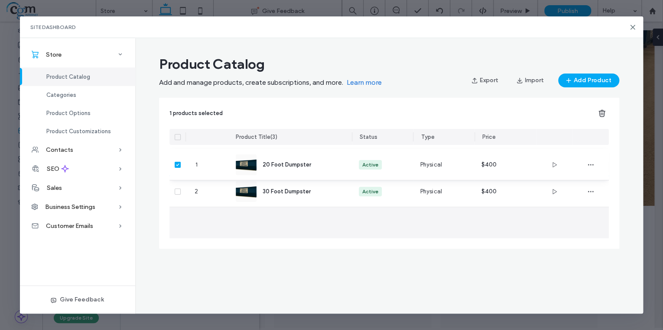
drag, startPoint x: 197, startPoint y: 221, endPoint x: 311, endPoint y: 140, distance: 139.6
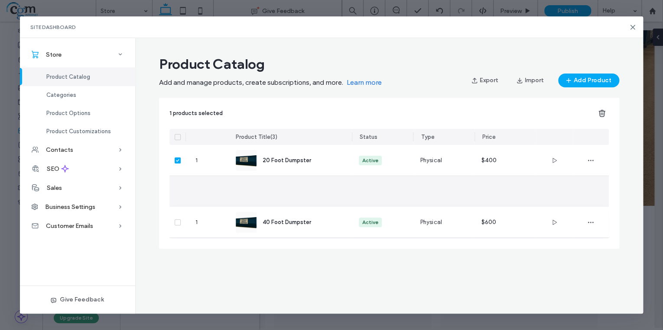
drag, startPoint x: 196, startPoint y: 188, endPoint x: 196, endPoint y: 240, distance: 52.0
drag, startPoint x: 195, startPoint y: 190, endPoint x: 202, endPoint y: 281, distance: 90.7
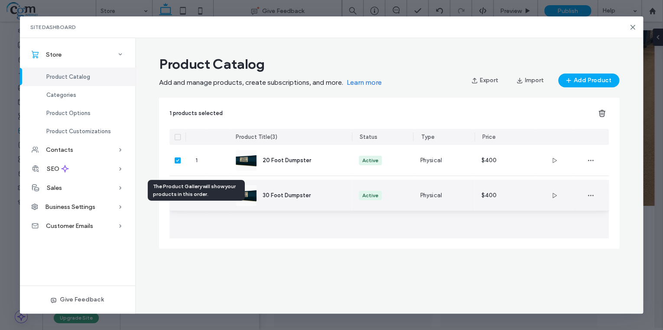
drag, startPoint x: 194, startPoint y: 223, endPoint x: 198, endPoint y: 196, distance: 27.1
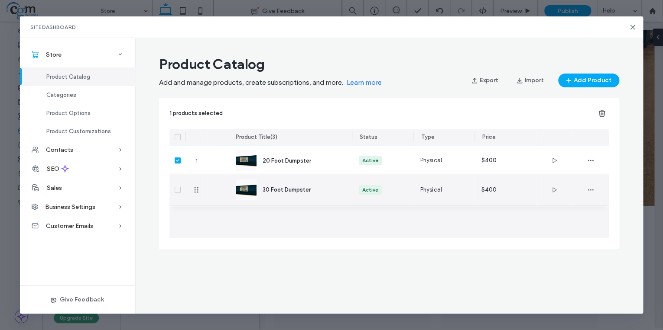
drag, startPoint x: 200, startPoint y: 221, endPoint x: 208, endPoint y: 190, distance: 31.8
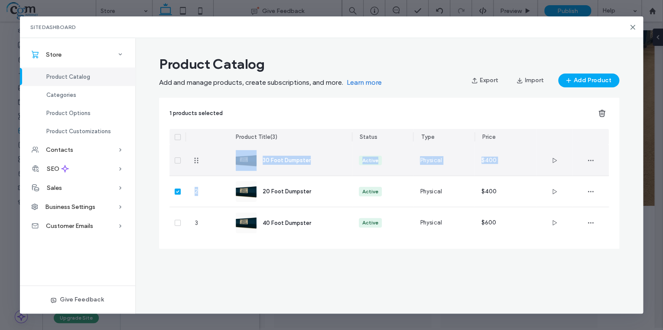
drag, startPoint x: 177, startPoint y: 191, endPoint x: 178, endPoint y: 168, distance: 23.8
click at [178, 168] on section "30 Foot Dumpster Active Physical $400 2 20 Foot Dumpster Active Physical $400 3…" at bounding box center [388, 192] width 439 height 94
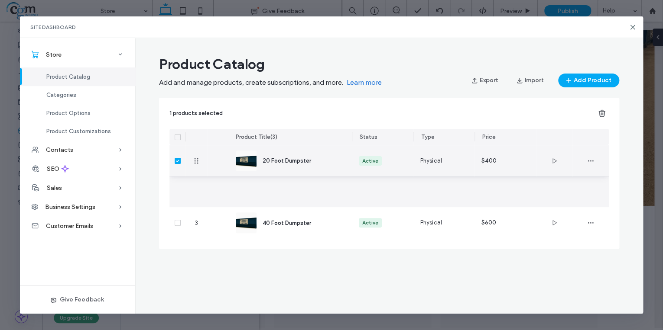
drag, startPoint x: 198, startPoint y: 191, endPoint x: 199, endPoint y: 154, distance: 36.4
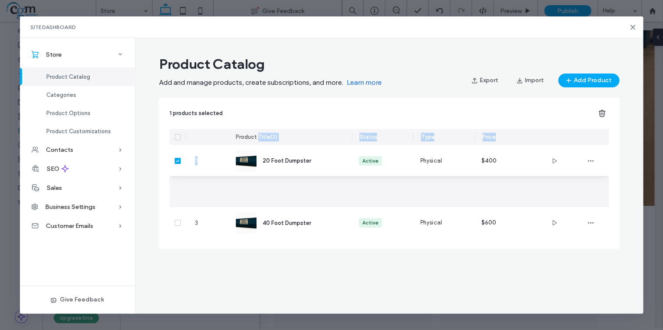
drag, startPoint x: 195, startPoint y: 191, endPoint x: 257, endPoint y: 129, distance: 87.9
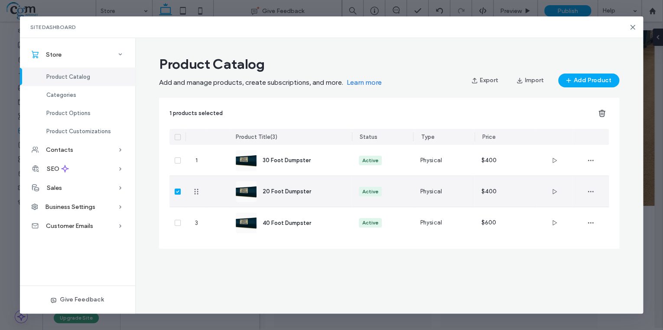
drag, startPoint x: 178, startPoint y: 191, endPoint x: 206, endPoint y: 190, distance: 28.6
click at [178, 191] on icon at bounding box center [177, 192] width 3 height 3
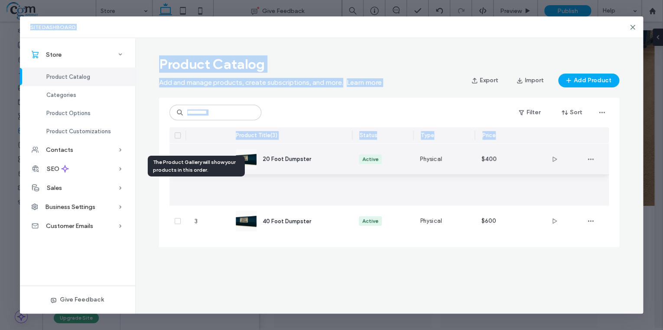
drag, startPoint x: 195, startPoint y: 189, endPoint x: 199, endPoint y: 156, distance: 32.7
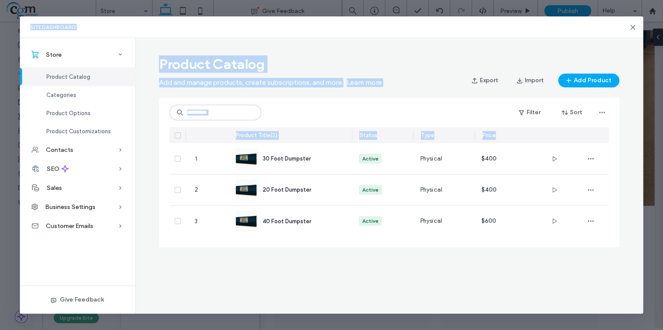
click at [305, 269] on div "Product Catalog Add and manage products, create subscriptions, and more. Learn …" at bounding box center [389, 176] width 508 height 276
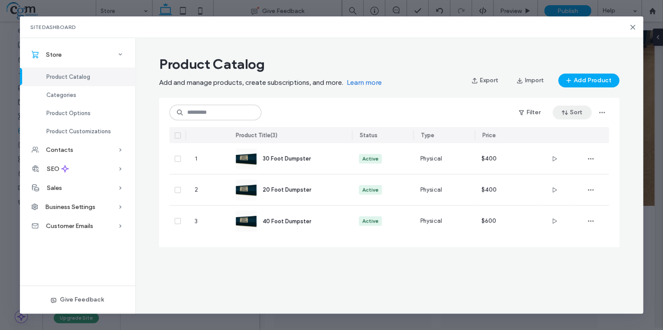
click at [566, 114] on use "button" at bounding box center [564, 112] width 6 height 5
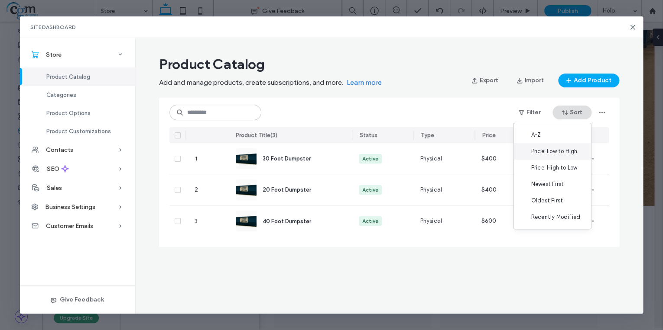
click at [560, 152] on span "Price: Low to High" at bounding box center [553, 151] width 46 height 9
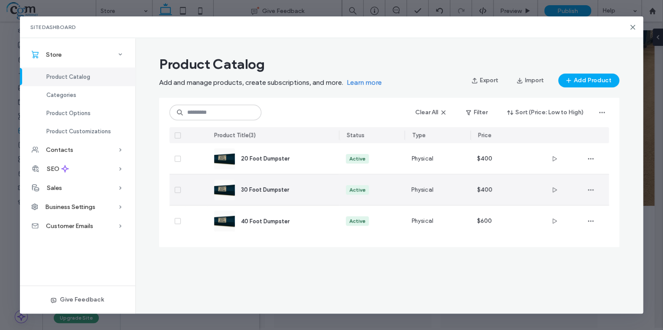
click at [490, 191] on div "$400" at bounding box center [503, 190] width 52 height 6
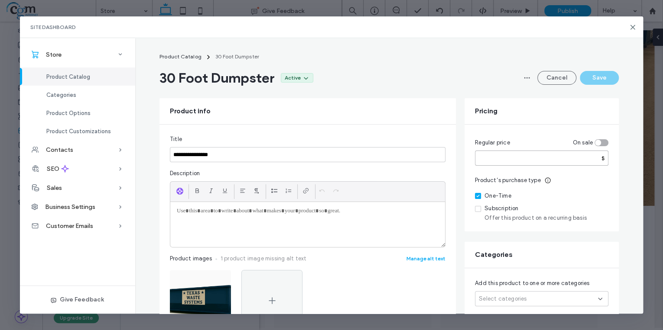
drag, startPoint x: 478, startPoint y: 160, endPoint x: 470, endPoint y: 159, distance: 8.2
click at [470, 159] on div "Regular price On sale *** $ Product’s purchase type One-Time Subscription Offer…" at bounding box center [541, 178] width 154 height 107
type input "***"
click at [598, 77] on button "Save" at bounding box center [598, 78] width 39 height 14
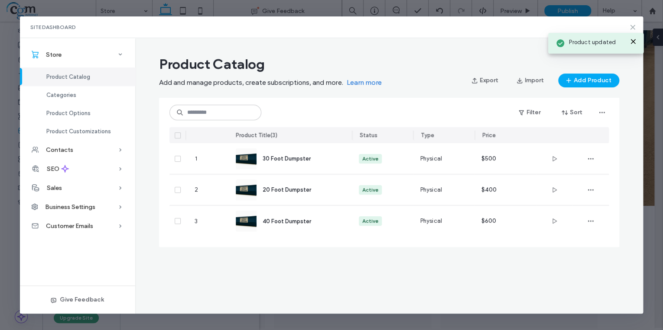
click at [632, 25] on icon at bounding box center [632, 27] width 7 height 7
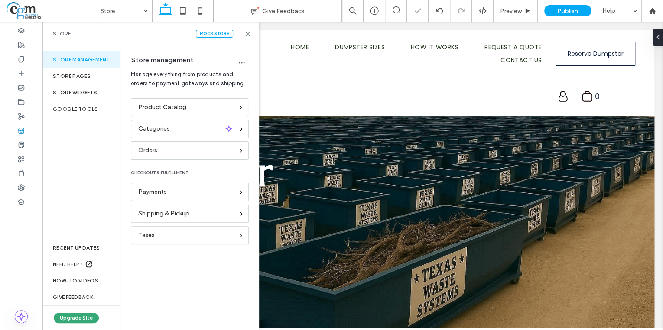
scroll to position [0, 0]
drag, startPoint x: 247, startPoint y: 33, endPoint x: 508, endPoint y: 87, distance: 266.3
click at [247, 33] on use at bounding box center [248, 34] width 4 height 4
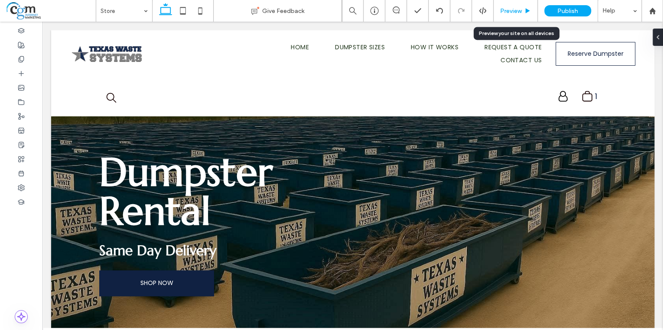
click at [518, 11] on span "Preview" at bounding box center [511, 10] width 22 height 7
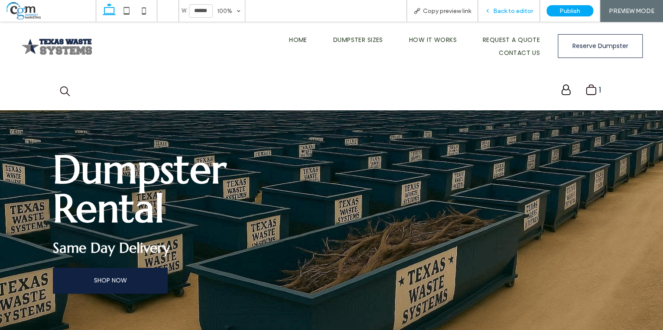
click at [514, 14] on span "Back to editor" at bounding box center [513, 10] width 40 height 7
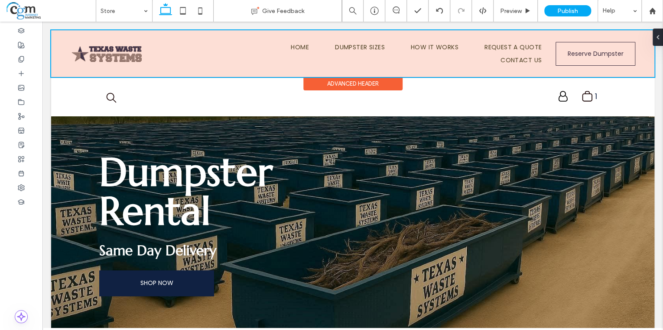
click at [479, 55] on div at bounding box center [352, 53] width 603 height 47
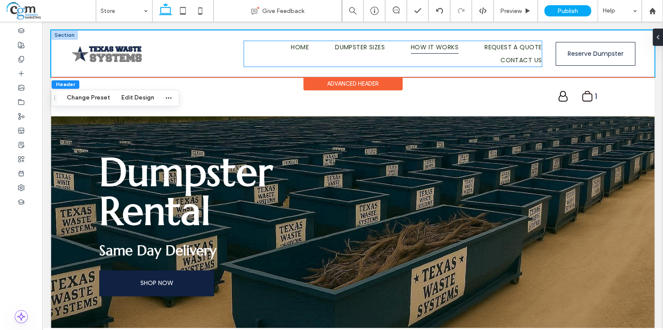
click at [398, 47] on link "How It Works" at bounding box center [422, 47] width 74 height 13
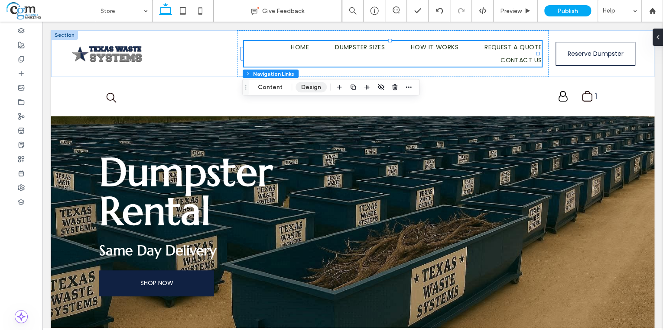
click at [309, 87] on button "Design" at bounding box center [310, 87] width 31 height 10
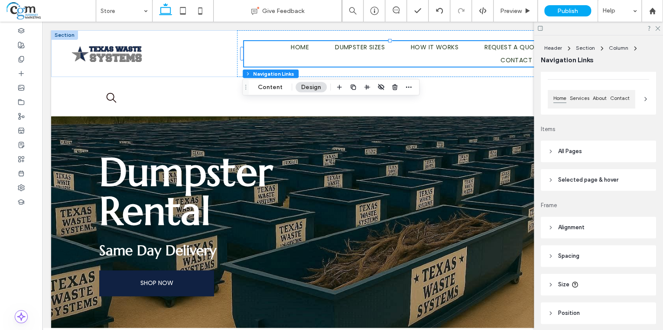
scroll to position [104, 0]
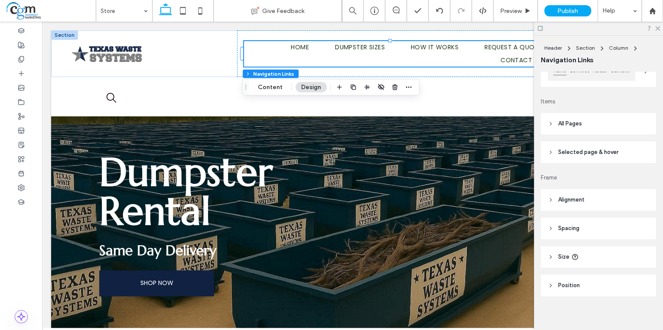
click at [582, 223] on header "Spacing" at bounding box center [597, 229] width 115 height 22
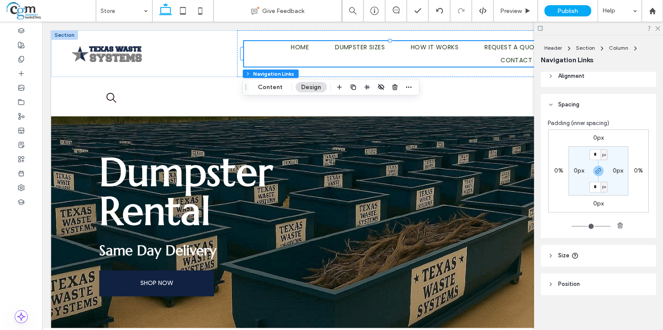
scroll to position [231, 0]
click at [560, 253] on span "Size" at bounding box center [563, 253] width 11 height 9
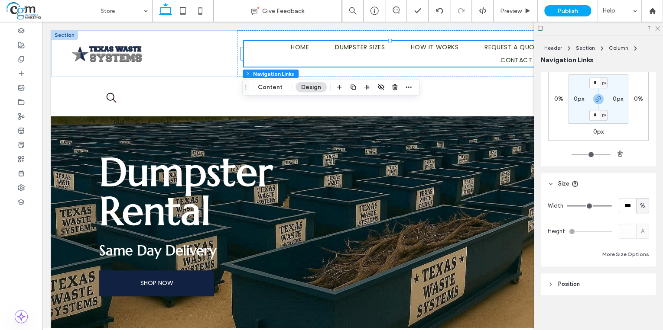
scroll to position [300, 0]
click at [576, 283] on span "Position" at bounding box center [569, 284] width 22 height 9
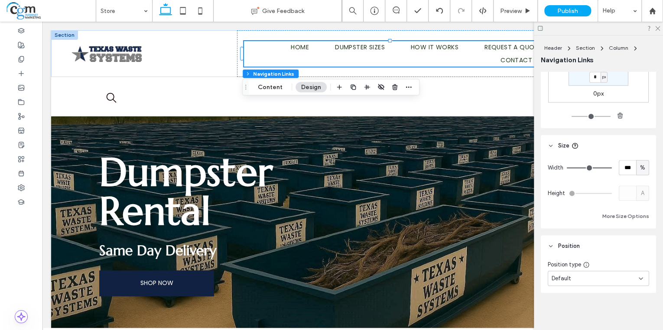
scroll to position [339, 0]
click at [582, 278] on div "Default" at bounding box center [594, 278] width 87 height 9
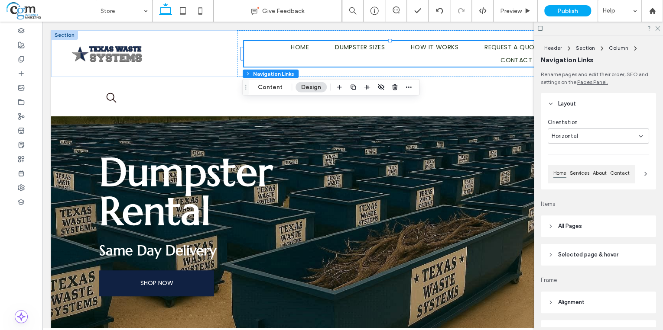
scroll to position [0, 0]
click at [580, 228] on span "All Pages" at bounding box center [570, 227] width 24 height 9
type input "*"
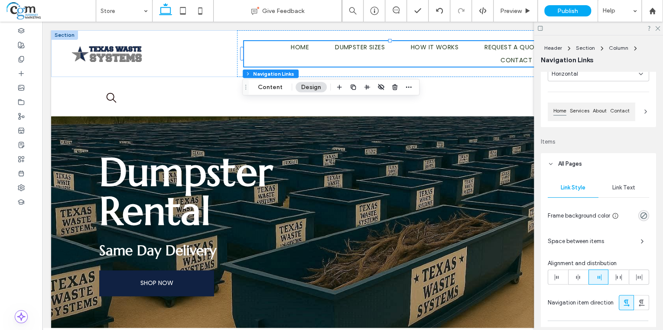
scroll to position [69, 0]
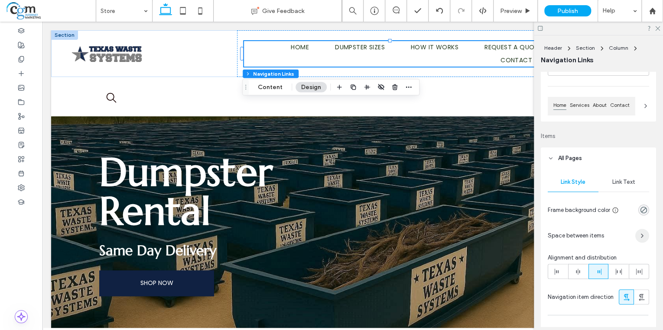
click at [638, 237] on icon "button" at bounding box center [641, 236] width 7 height 7
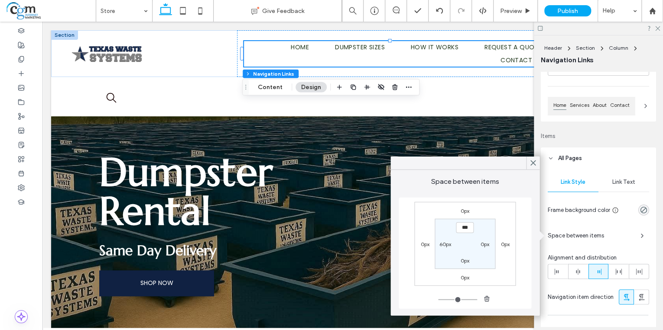
click at [442, 244] on label "60px" at bounding box center [445, 244] width 12 height 6
type input "**"
click at [442, 244] on input "****" at bounding box center [445, 244] width 18 height 11
type input "****"
type input "*"
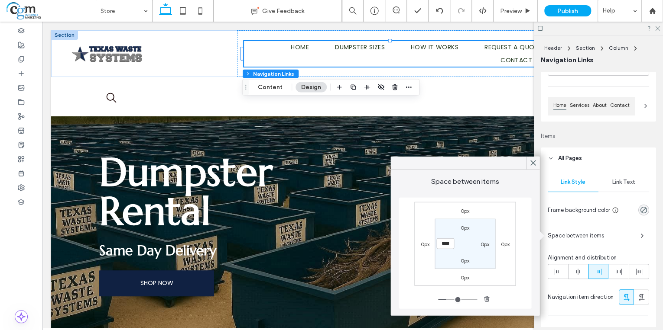
type input "**"
click at [419, 177] on div "Space between items 0px 0px 0px 0px 0px 0px 0px ****" at bounding box center [464, 243] width 149 height 146
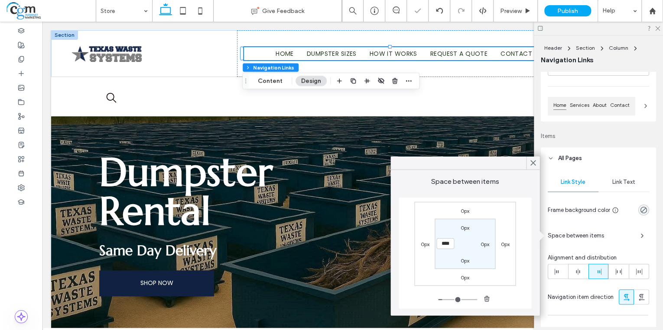
type input "*"
click at [534, 166] on icon at bounding box center [533, 163] width 8 height 8
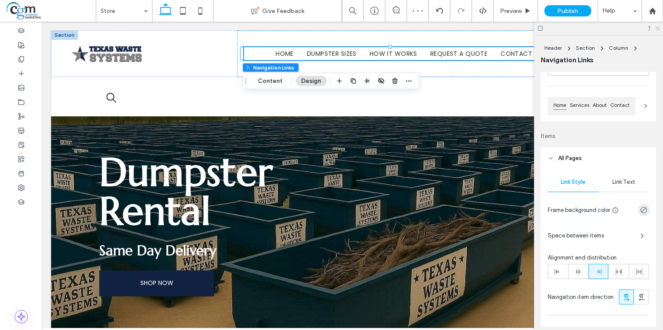
click at [657, 27] on icon at bounding box center [657, 28] width 6 height 6
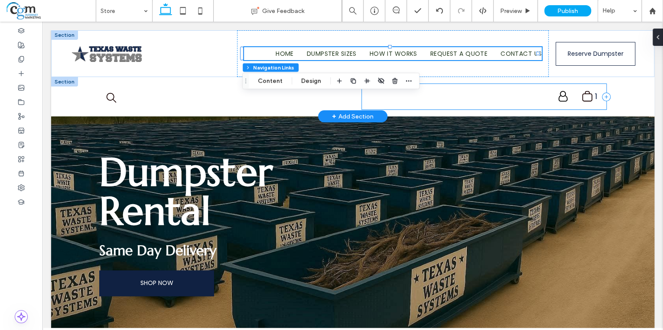
click at [487, 97] on div ".st0-undefined{fill-rule:evenodd;clip-rule:evenodd;} 1 My Account Logout" at bounding box center [484, 97] width 244 height 26
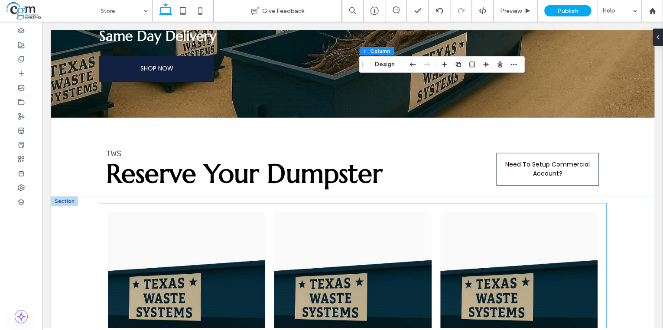
scroll to position [104, 0]
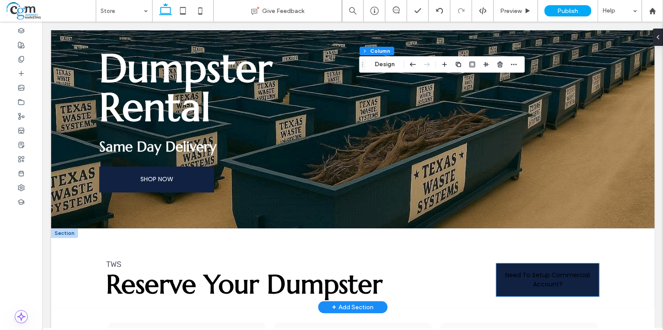
click at [549, 282] on span "Need To Setup Commercial Account?" at bounding box center [547, 280] width 102 height 18
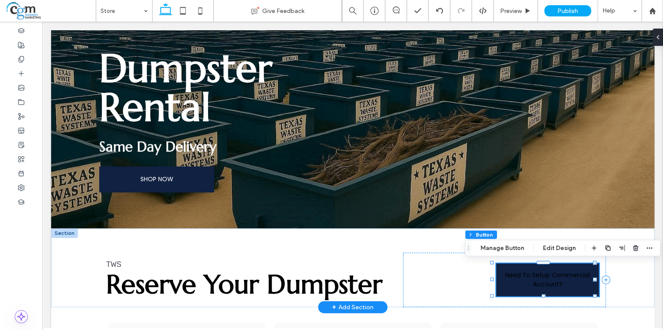
type input "**"
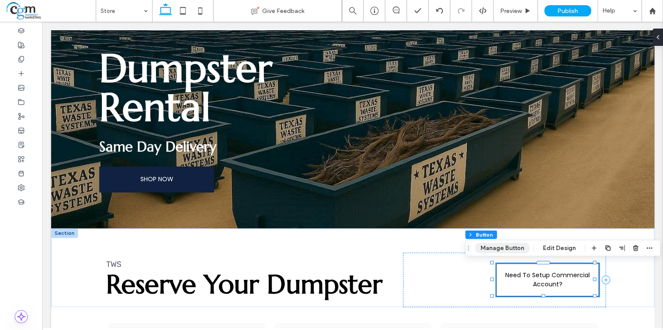
click at [510, 247] on button "Manage Button" at bounding box center [502, 248] width 55 height 10
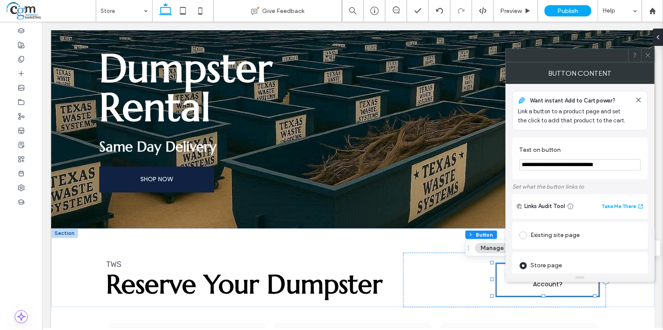
drag, startPoint x: 543, startPoint y: 165, endPoint x: 517, endPoint y: 162, distance: 27.0
click at [517, 162] on div "**********" at bounding box center [579, 159] width 135 height 42
type input "**********"
click at [628, 142] on section "**********" at bounding box center [579, 158] width 121 height 33
click at [650, 57] on icon at bounding box center [647, 55] width 6 height 6
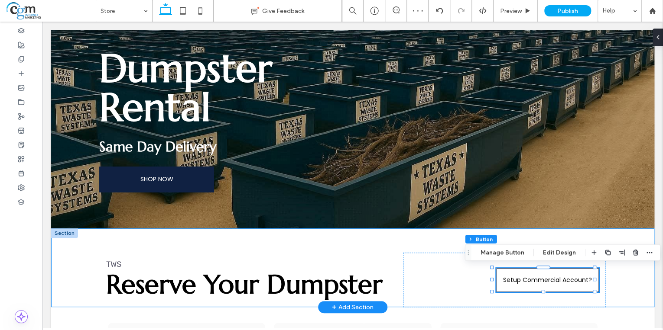
click at [363, 236] on div "TWS Reserve Your Dumpster Setup Commercial Account?" at bounding box center [352, 268] width 603 height 79
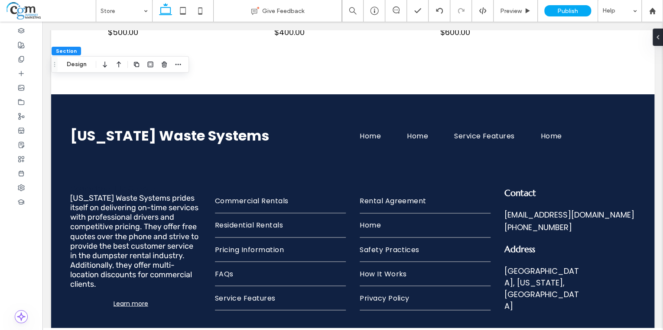
scroll to position [624, 0]
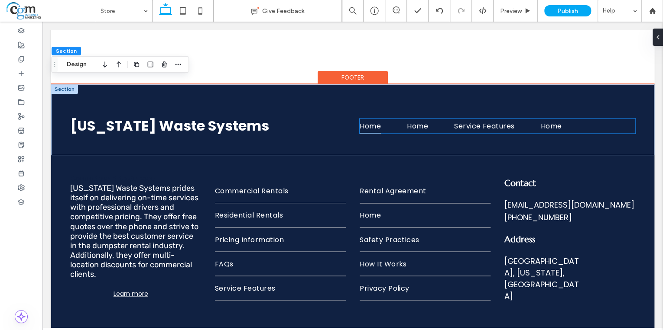
click at [390, 120] on link "Home" at bounding box center [382, 126] width 47 height 15
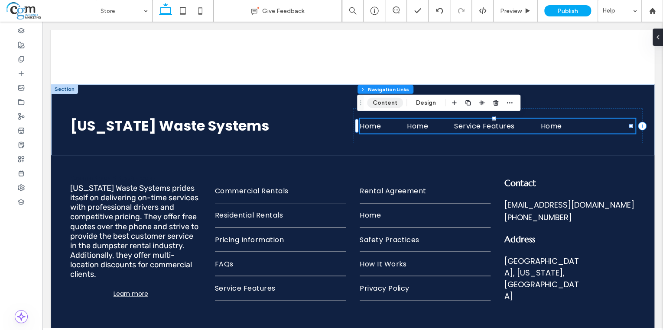
click at [384, 102] on button "Content" at bounding box center [385, 103] width 36 height 10
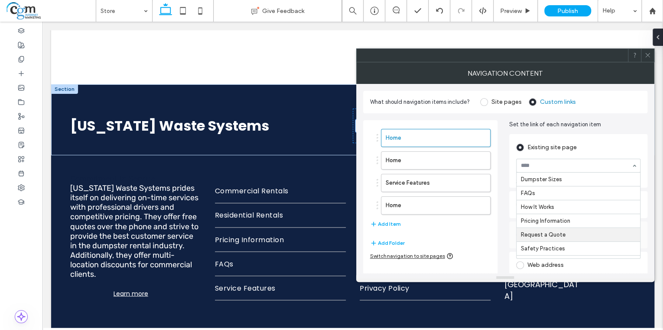
scroll to position [104, 0]
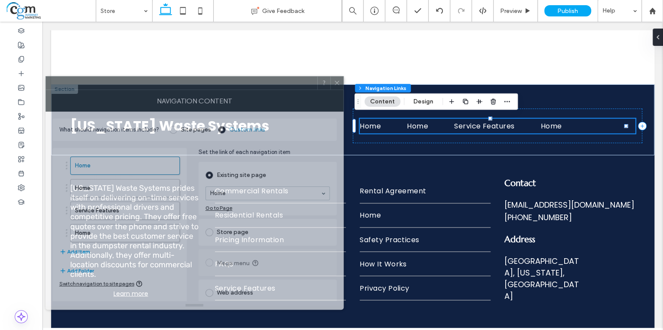
drag, startPoint x: 558, startPoint y: 60, endPoint x: 247, endPoint y: 88, distance: 311.7
click at [247, 88] on div at bounding box center [181, 83] width 271 height 13
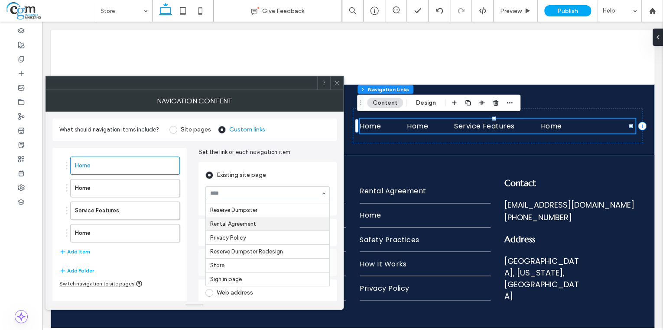
scroll to position [169, 0]
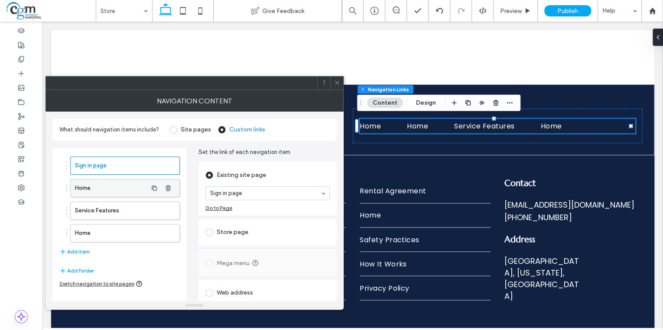
click at [116, 192] on label "Home" at bounding box center [111, 188] width 72 height 17
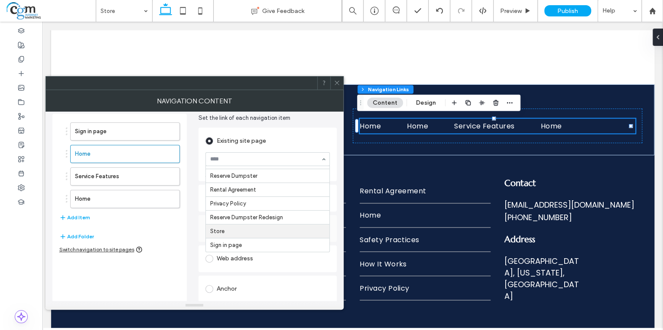
scroll to position [35, 0]
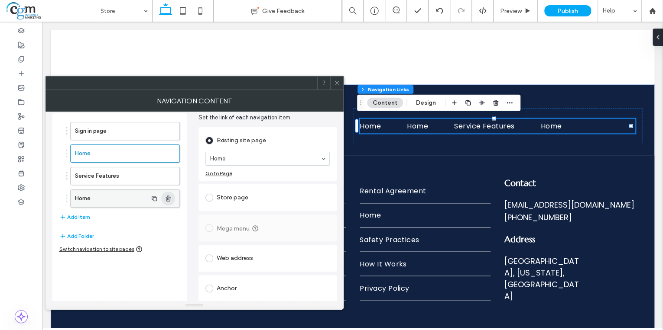
click at [171, 197] on icon "button" at bounding box center [168, 198] width 7 height 7
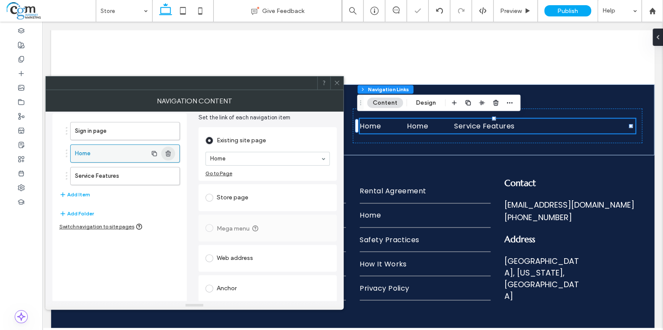
click at [168, 151] on use "button" at bounding box center [167, 154] width 5 height 6
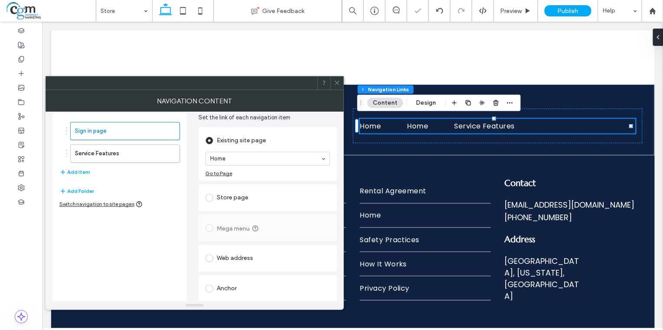
type input "*"
click at [335, 83] on icon at bounding box center [336, 83] width 6 height 6
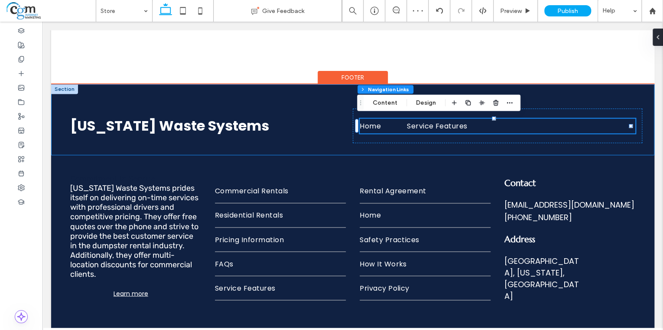
click at [581, 93] on div "Texas Waste Systems Home Service Features" at bounding box center [352, 119] width 603 height 71
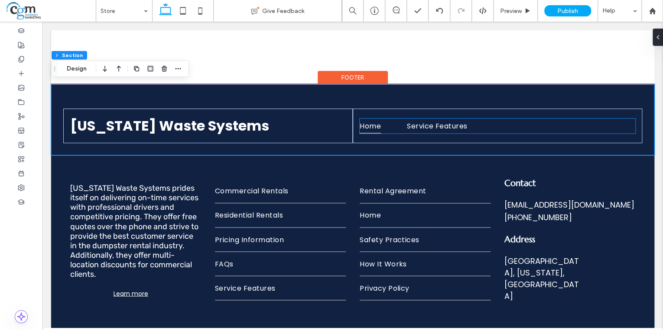
click at [394, 123] on link "Home" at bounding box center [382, 126] width 47 height 15
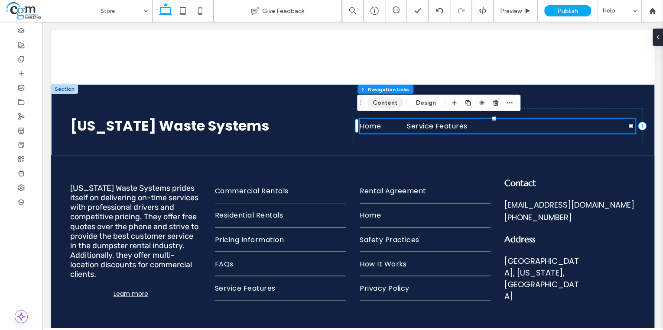
click at [391, 100] on button "Content" at bounding box center [385, 103] width 36 height 10
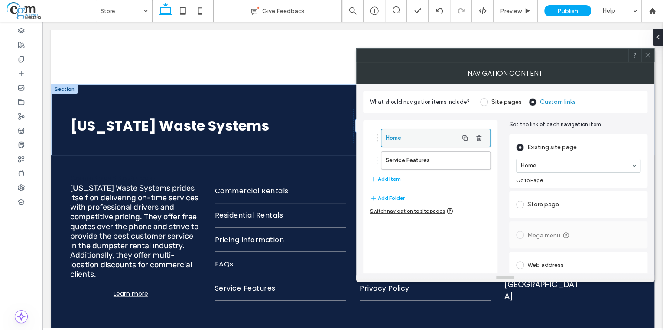
click at [447, 136] on label "Home" at bounding box center [421, 137] width 72 height 17
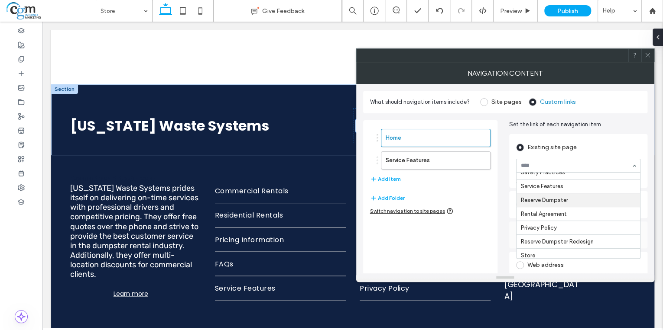
scroll to position [135, 0]
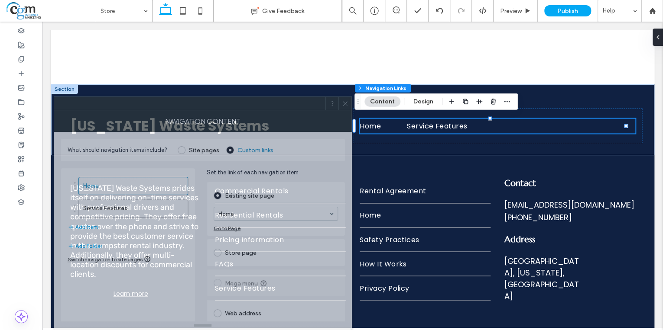
drag, startPoint x: 546, startPoint y: 58, endPoint x: 243, endPoint y: 121, distance: 308.7
click at [243, 121] on div "NAVIGATION CONTENT What should navigation items include? Site pages Custom link…" at bounding box center [203, 214] width 298 height 234
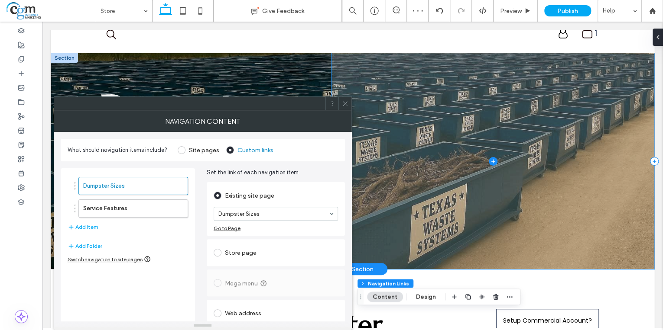
scroll to position [139, 0]
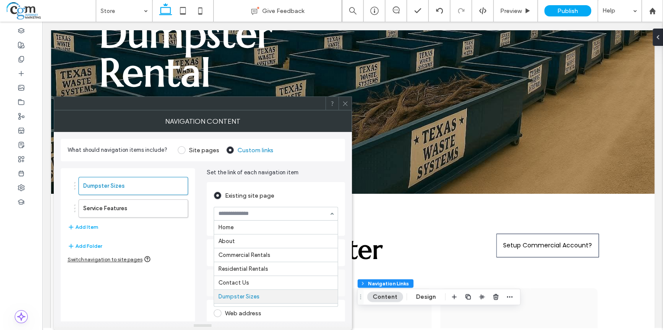
click at [304, 214] on input at bounding box center [273, 214] width 110 height 6
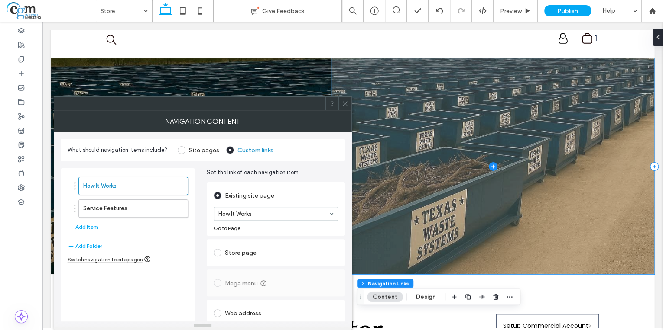
scroll to position [0, 0]
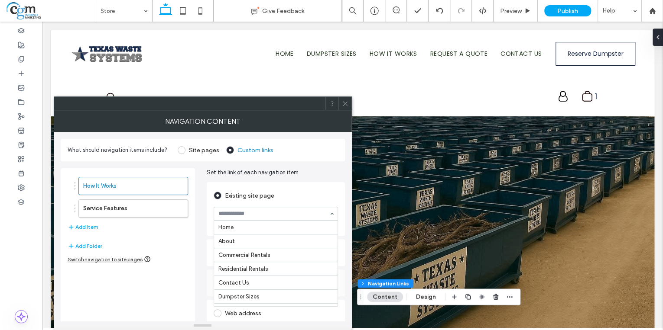
click at [270, 209] on div at bounding box center [275, 213] width 123 height 13
type input "*"
click at [348, 104] on div at bounding box center [344, 103] width 13 height 13
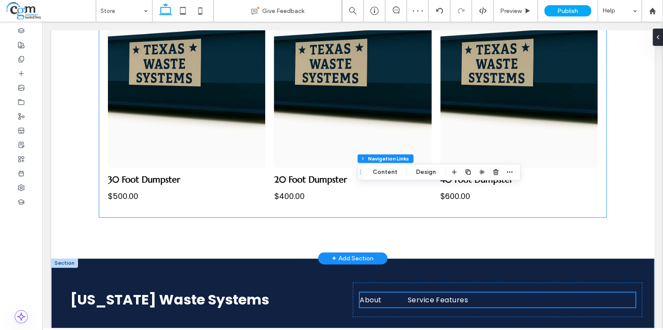
scroll to position [554, 0]
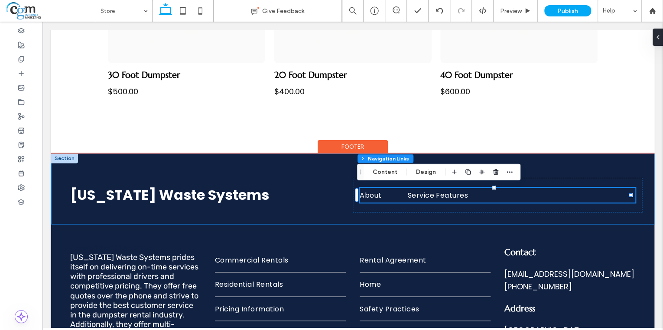
click at [267, 215] on div "Texas Waste Systems About Service Features" at bounding box center [352, 189] width 603 height 71
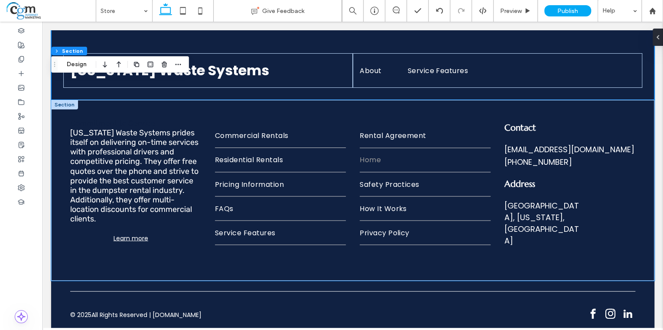
scroll to position [682, 0]
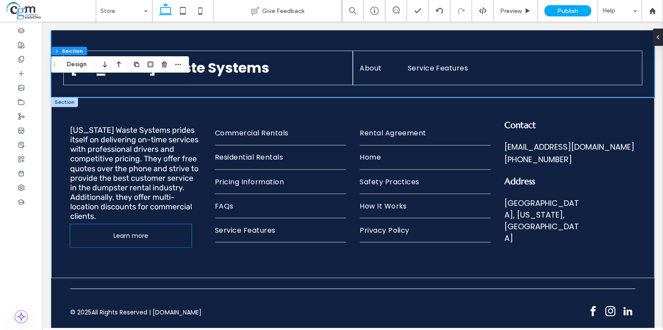
click at [128, 235] on span "Learn more" at bounding box center [130, 235] width 35 height 9
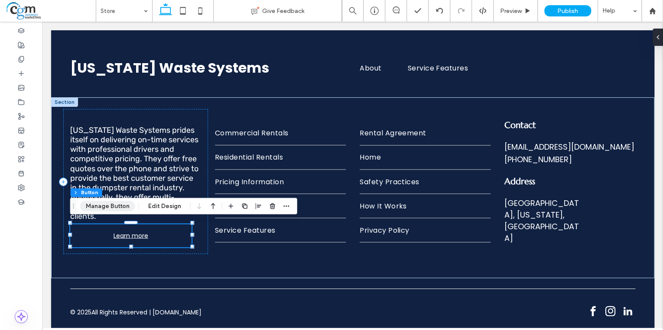
click at [116, 208] on button "Manage Button" at bounding box center [107, 206] width 55 height 10
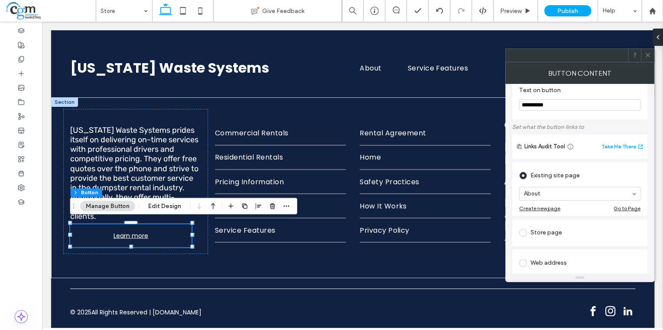
scroll to position [69, 0]
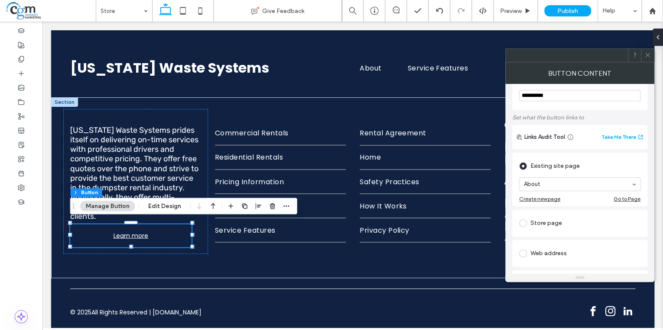
click at [651, 58] on div at bounding box center [646, 55] width 13 height 13
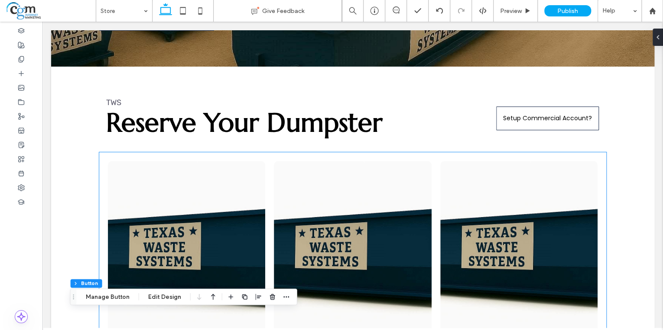
scroll to position [404, 0]
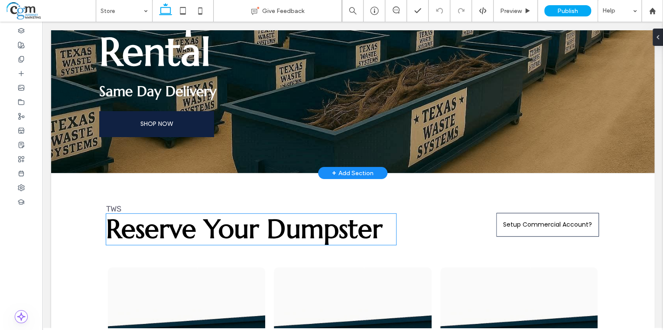
scroll to position [92, 0]
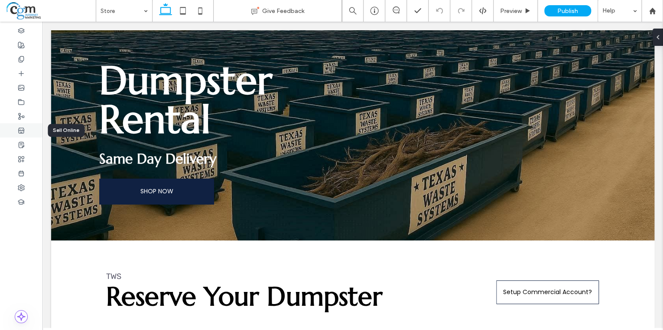
click at [24, 129] on use at bounding box center [21, 130] width 6 height 5
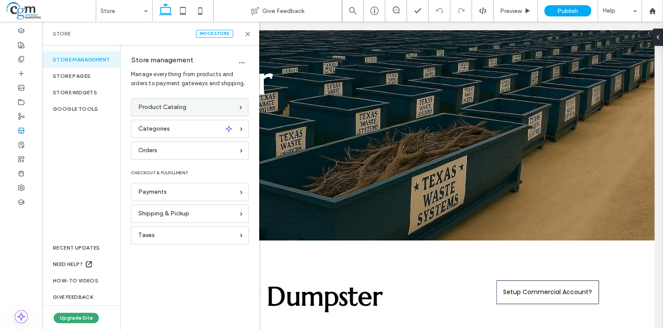
click at [192, 109] on div "Product Catalog" at bounding box center [185, 108] width 95 height 10
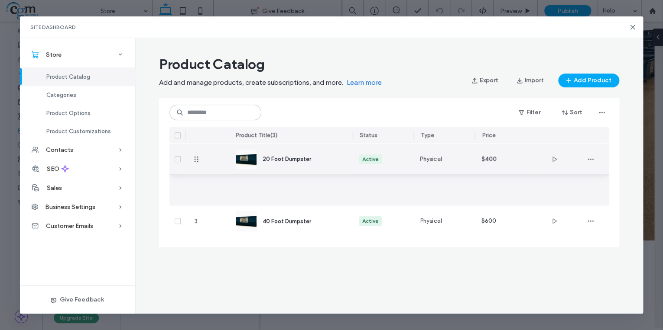
drag, startPoint x: 197, startPoint y: 189, endPoint x: 204, endPoint y: 158, distance: 31.0
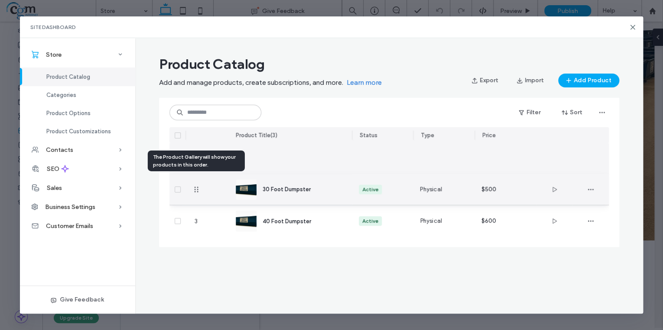
drag, startPoint x: 197, startPoint y: 158, endPoint x: 197, endPoint y: 190, distance: 32.0
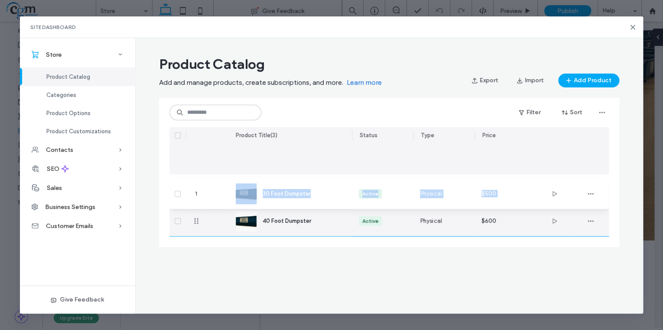
drag, startPoint x: 195, startPoint y: 158, endPoint x: 204, endPoint y: 218, distance: 60.8
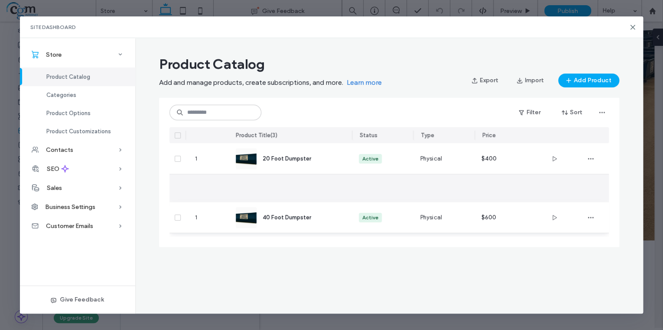
click at [193, 269] on div "Product Catalog Add and manage products, create subscriptions, and more. Learn …" at bounding box center [389, 176] width 508 height 276
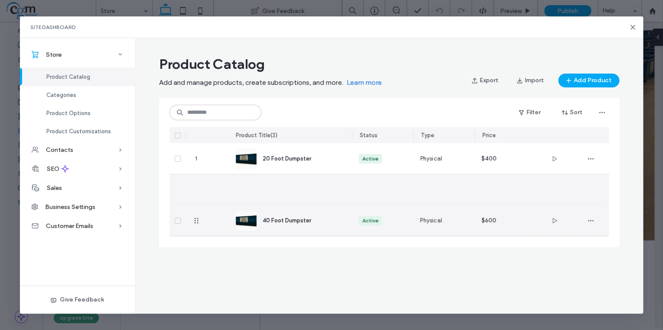
drag, startPoint x: 196, startPoint y: 187, endPoint x: 194, endPoint y: 236, distance: 48.5
drag, startPoint x: 197, startPoint y: 190, endPoint x: 196, endPoint y: 233, distance: 42.9
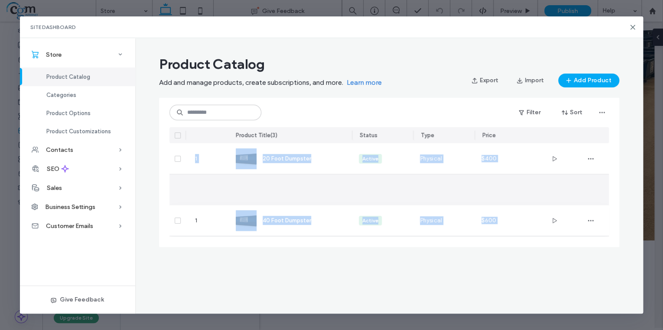
drag, startPoint x: 194, startPoint y: 188, endPoint x: 196, endPoint y: 281, distance: 92.3
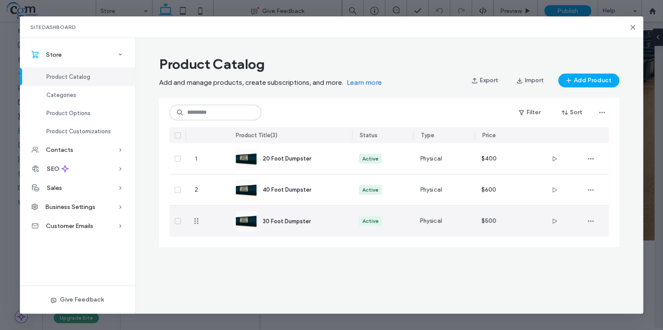
click at [330, 230] on div "30 Foot Dumpster" at bounding box center [290, 221] width 109 height 31
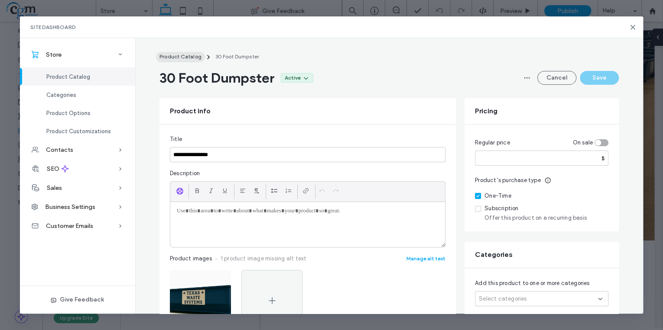
click at [175, 57] on span "Product Catalog" at bounding box center [180, 56] width 42 height 6
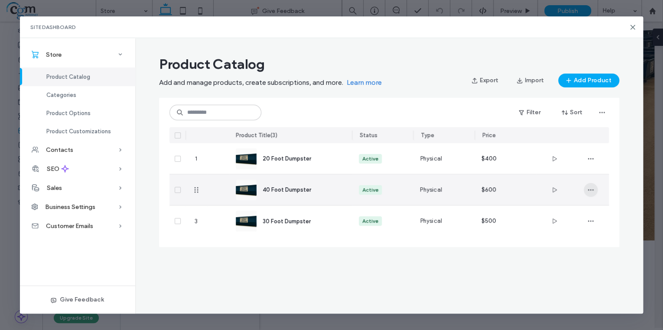
click at [592, 187] on icon "button" at bounding box center [590, 190] width 7 height 7
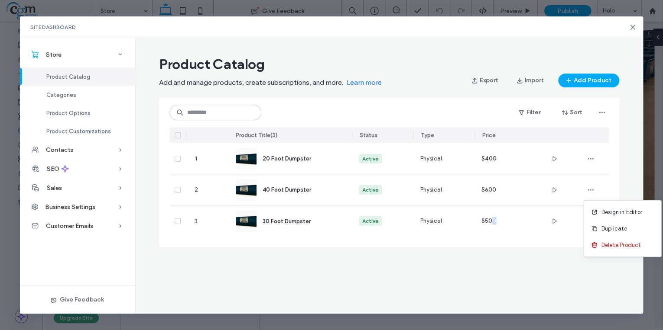
click at [494, 268] on div "Product Catalog Add and manage products, create subscriptions, and more. Learn …" at bounding box center [389, 176] width 508 height 276
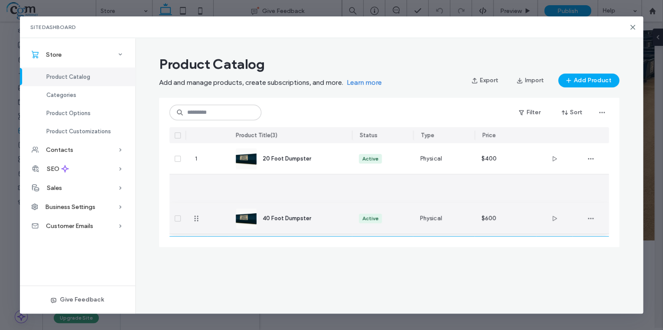
drag, startPoint x: 195, startPoint y: 191, endPoint x: 199, endPoint y: 219, distance: 28.5
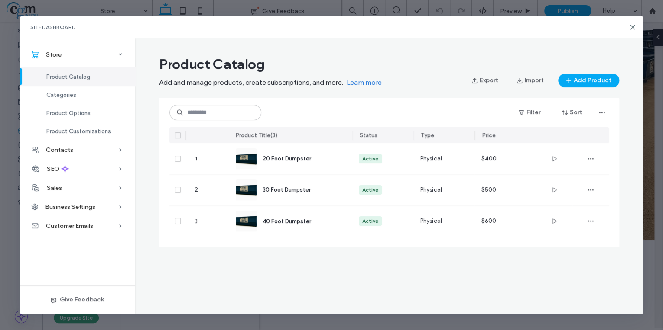
click at [248, 285] on div "Product Catalog Add and manage products, create subscriptions, and more. Learn …" at bounding box center [389, 176] width 508 height 276
click at [631, 27] on icon at bounding box center [632, 27] width 7 height 7
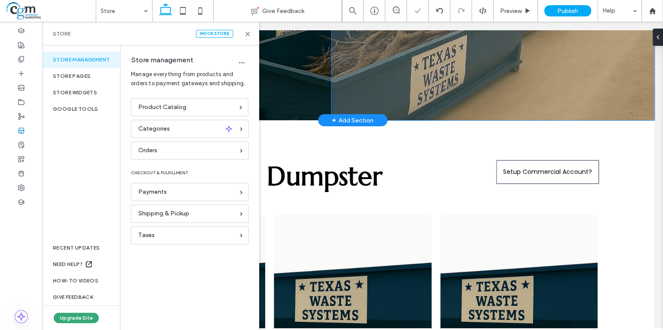
scroll to position [346, 0]
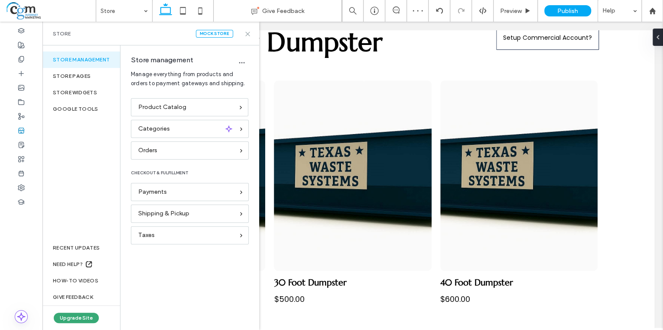
click at [246, 34] on icon at bounding box center [247, 34] width 6 height 6
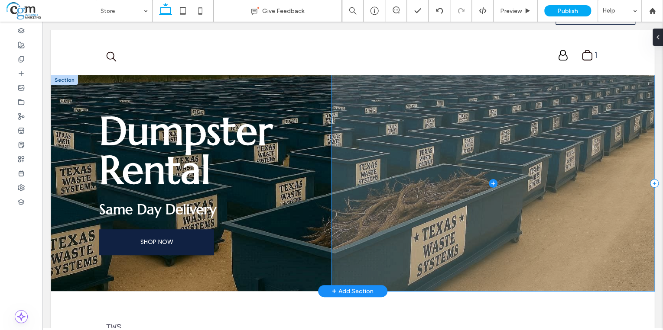
scroll to position [0, 0]
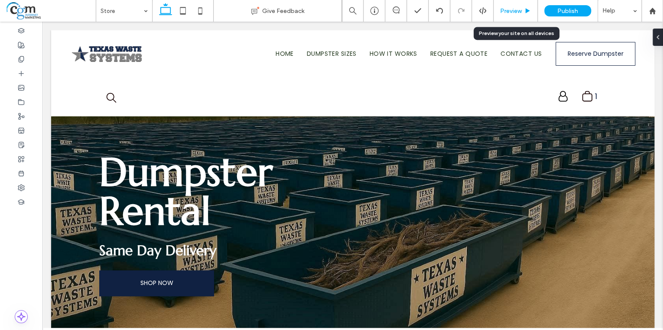
click at [514, 13] on span "Preview" at bounding box center [511, 10] width 22 height 7
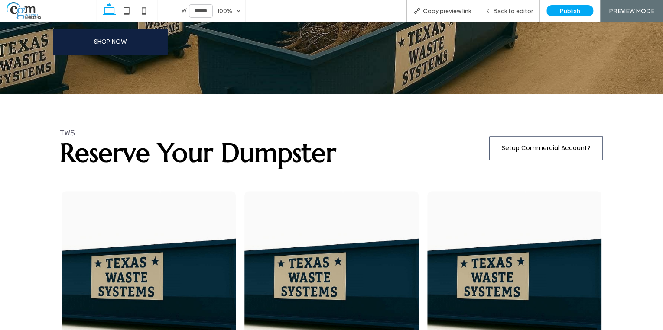
scroll to position [346, 0]
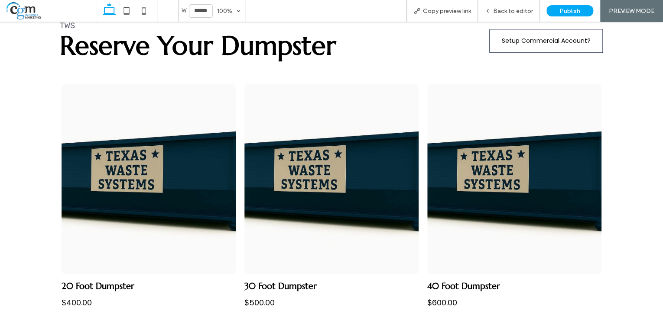
click at [162, 191] on link at bounding box center [148, 179] width 174 height 191
